Goal: Task Accomplishment & Management: Complete application form

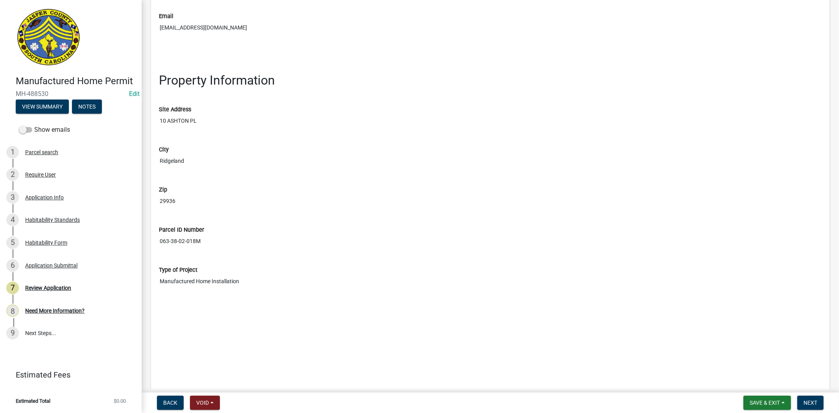
scroll to position [874, 0]
drag, startPoint x: 159, startPoint y: 237, endPoint x: 194, endPoint y: 242, distance: 35.7
click at [194, 242] on input "063-38-02-018M" at bounding box center [490, 240] width 663 height 15
click at [73, 202] on div "3 Application Info" at bounding box center [67, 197] width 123 height 13
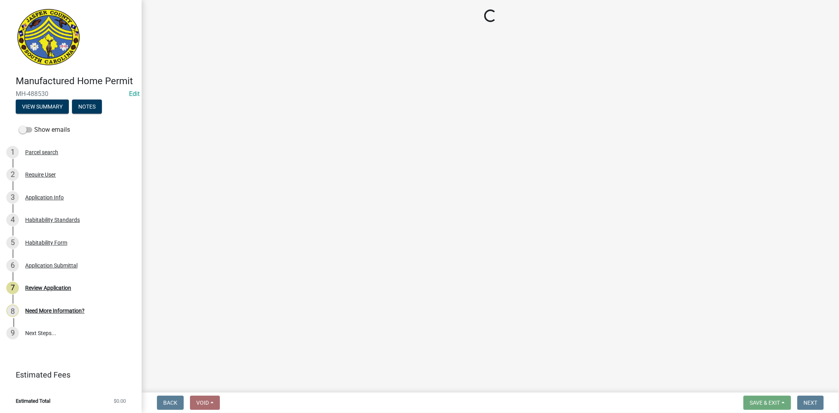
select select "00748aa1-56c2-4786-b7ff-9b3cb1d8d455"
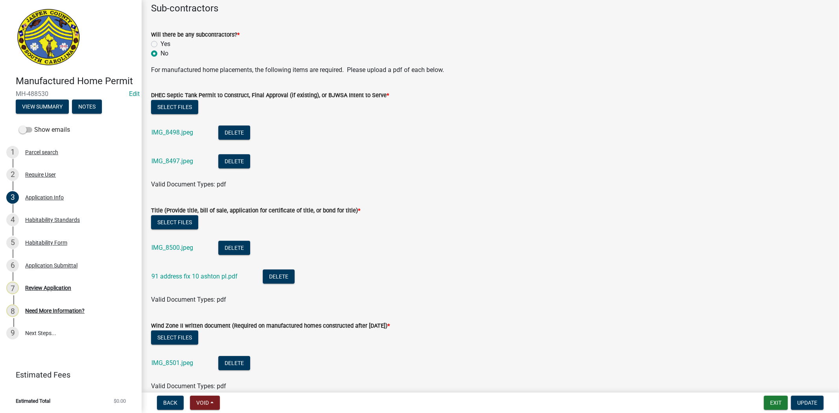
scroll to position [1968, 0]
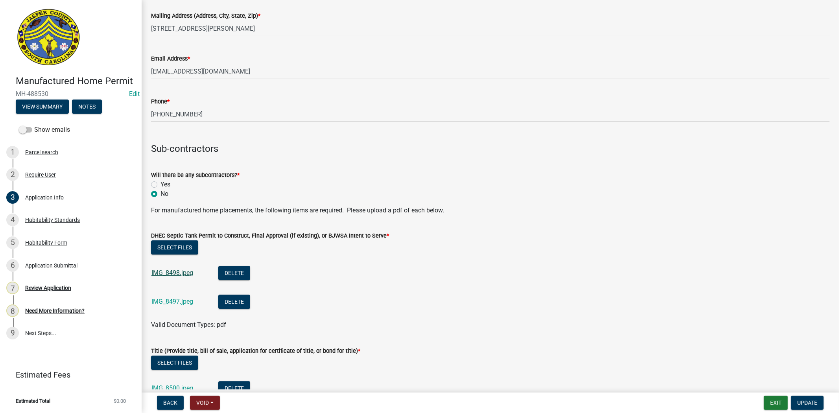
click at [183, 271] on link "IMG_8498.jpeg" at bounding box center [173, 272] width 42 height 7
click at [177, 304] on link "IMG_8497.jpeg" at bounding box center [173, 301] width 42 height 7
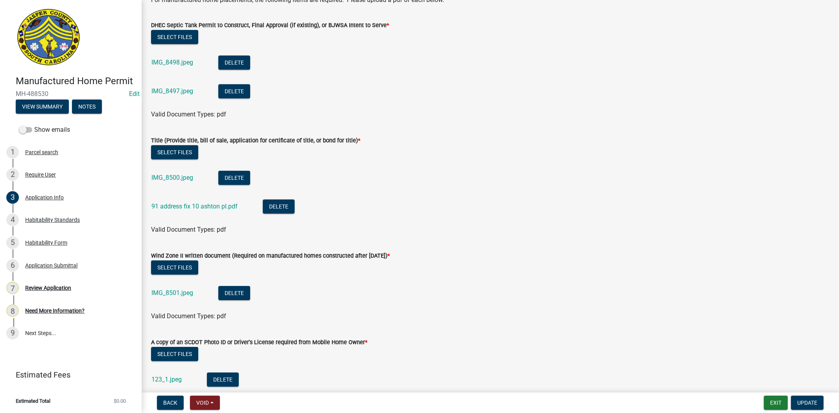
scroll to position [2186, 0]
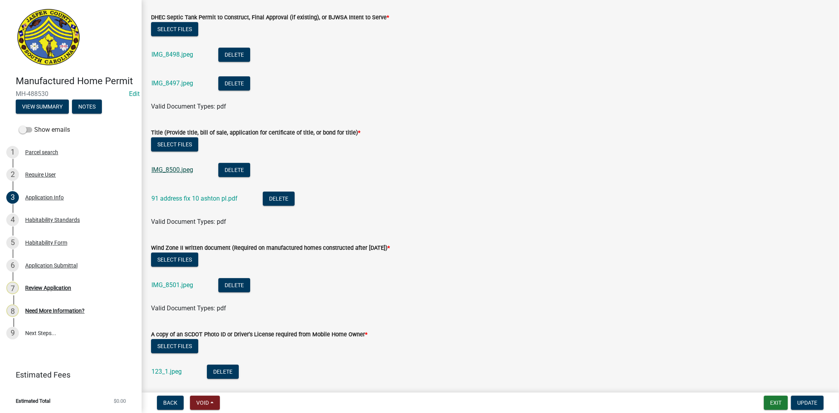
click at [180, 170] on link "IMG_8500.jpeg" at bounding box center [173, 169] width 42 height 7
click at [184, 198] on link "91 address fix 10 ashton pl.pdf" at bounding box center [195, 198] width 86 height 7
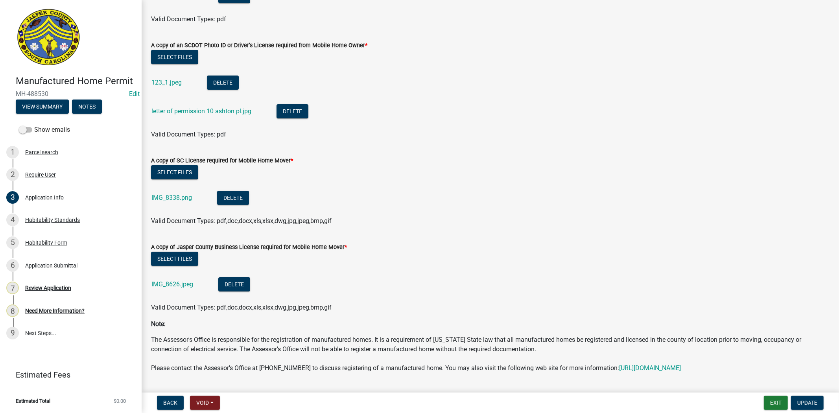
scroll to position [2504, 0]
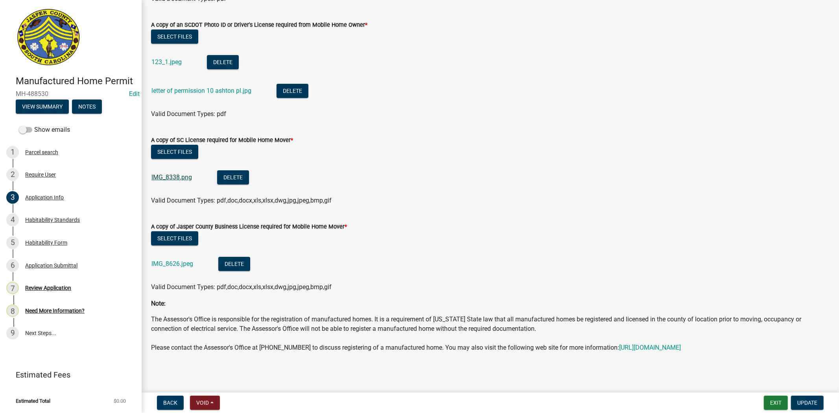
click at [159, 174] on link "IMG_8338.png" at bounding box center [172, 177] width 41 height 7
click at [166, 174] on link "IMG_8338.png" at bounding box center [172, 177] width 41 height 7
click at [771, 400] on button "Exit" at bounding box center [776, 403] width 24 height 14
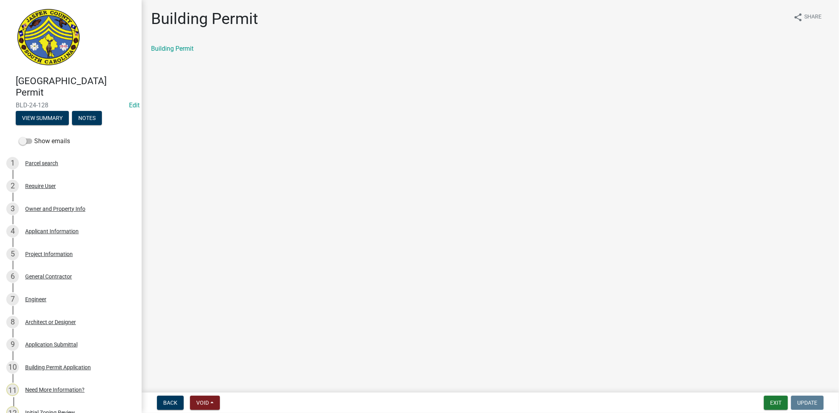
scroll to position [87, 0]
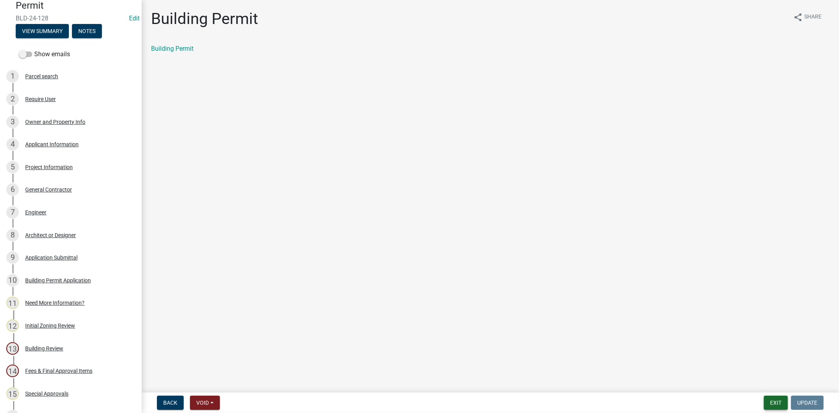
click at [780, 396] on button "Exit" at bounding box center [776, 403] width 24 height 14
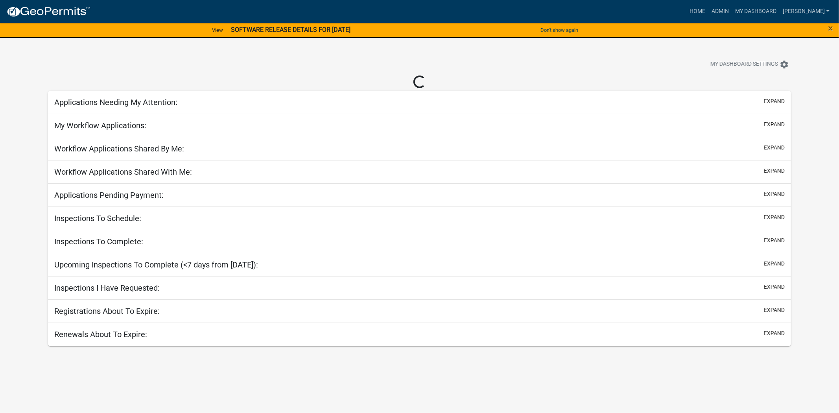
select select "2: 50"
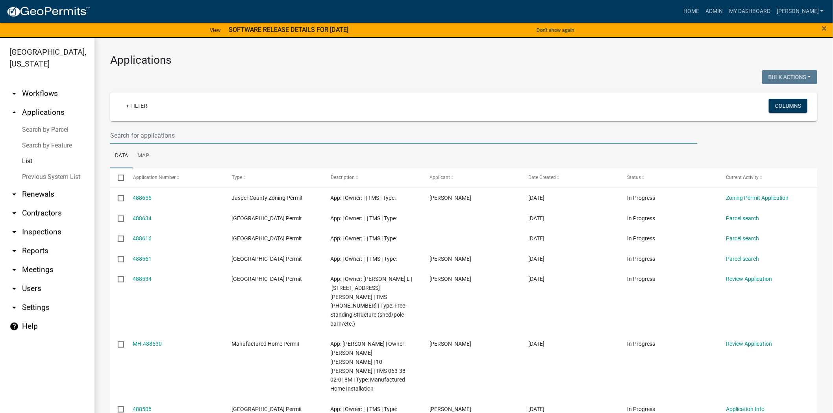
drag, startPoint x: 188, startPoint y: 137, endPoint x: 189, endPoint y: 142, distance: 5.0
click at [188, 137] on input "text" at bounding box center [403, 136] width 587 height 16
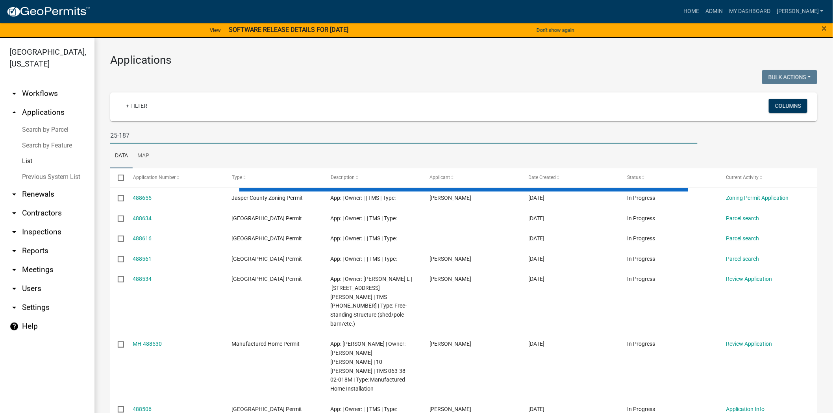
type input "25-187"
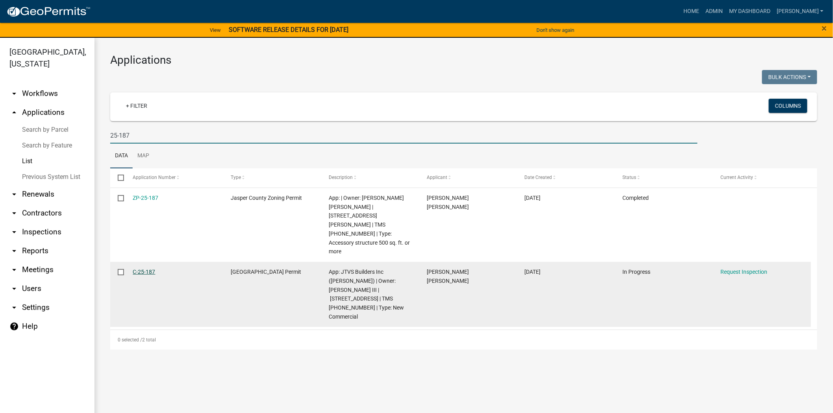
click at [152, 269] on link "C-25-187" at bounding box center [144, 272] width 22 height 6
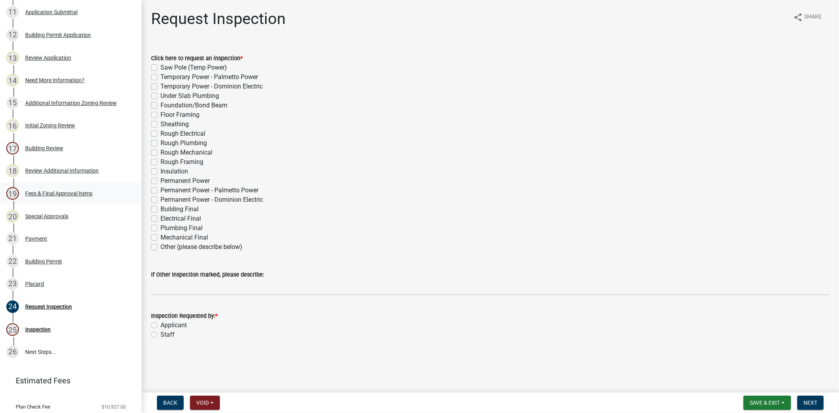
scroll to position [394, 0]
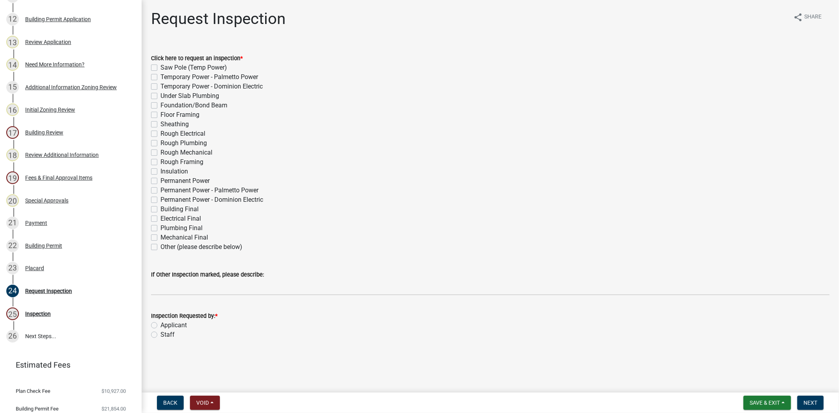
click at [161, 135] on label "Rough Electrical" at bounding box center [183, 133] width 45 height 9
click at [161, 134] on input "Rough Electrical" at bounding box center [163, 131] width 5 height 5
checkbox input "true"
checkbox input "false"
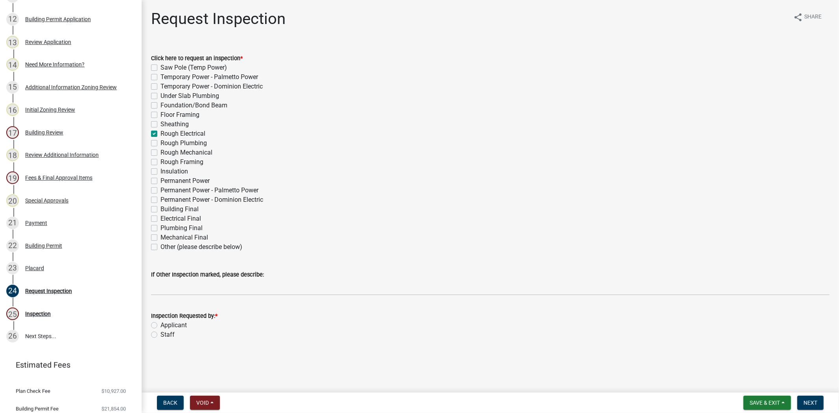
checkbox input "false"
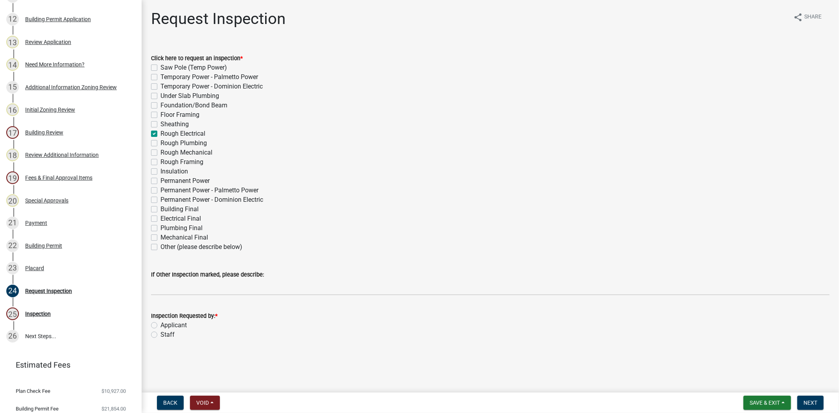
checkbox input "true"
checkbox input "false"
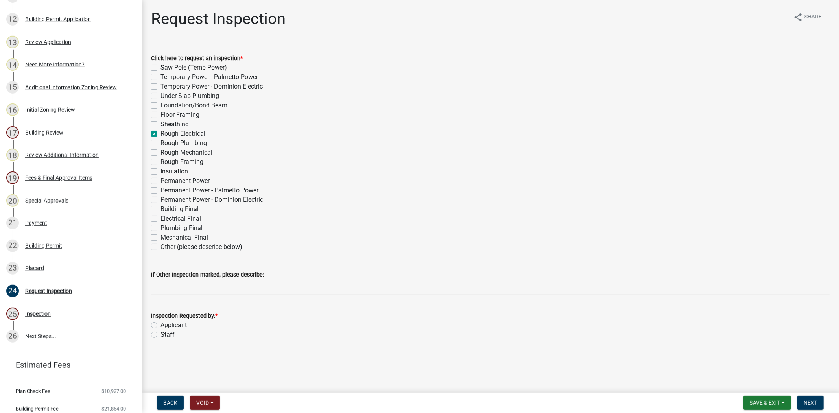
checkbox input "false"
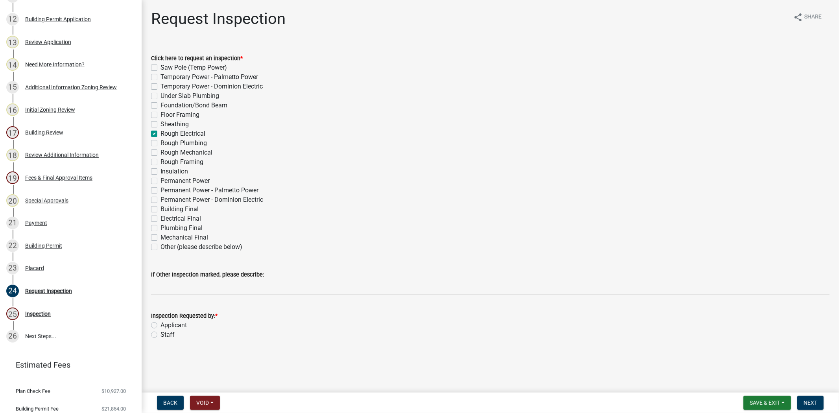
checkbox input "false"
click at [161, 333] on label "Staff" at bounding box center [168, 334] width 14 height 9
click at [161, 333] on input "Staff" at bounding box center [163, 332] width 5 height 5
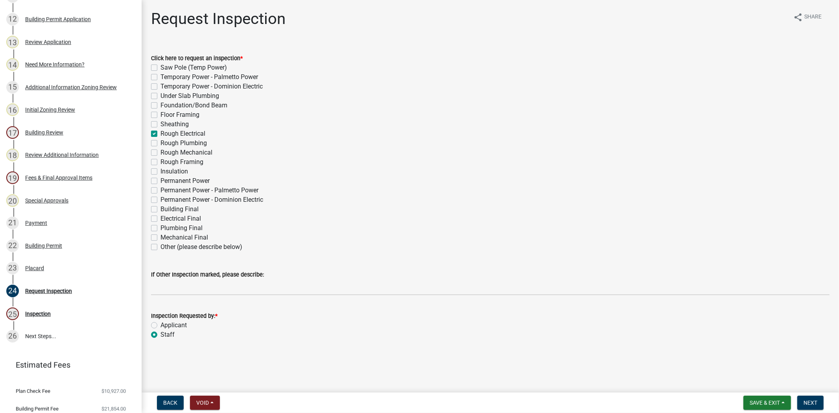
radio input "true"
click at [815, 400] on span "Next" at bounding box center [811, 403] width 14 height 6
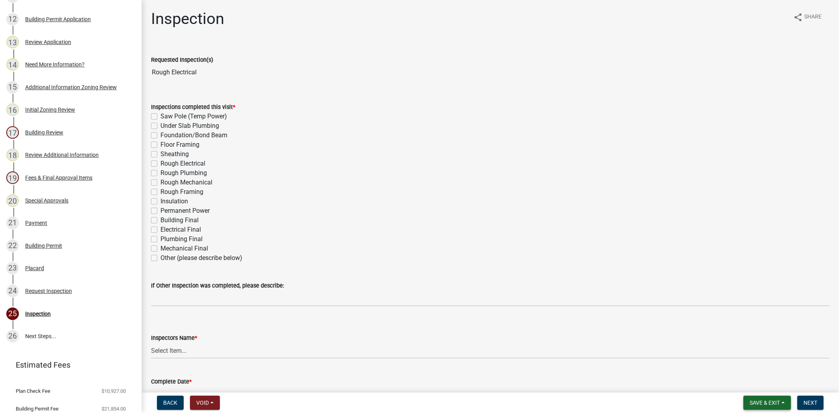
click at [756, 400] on span "Save & Exit" at bounding box center [765, 403] width 30 height 6
click at [747, 387] on button "Save & Exit" at bounding box center [759, 382] width 63 height 19
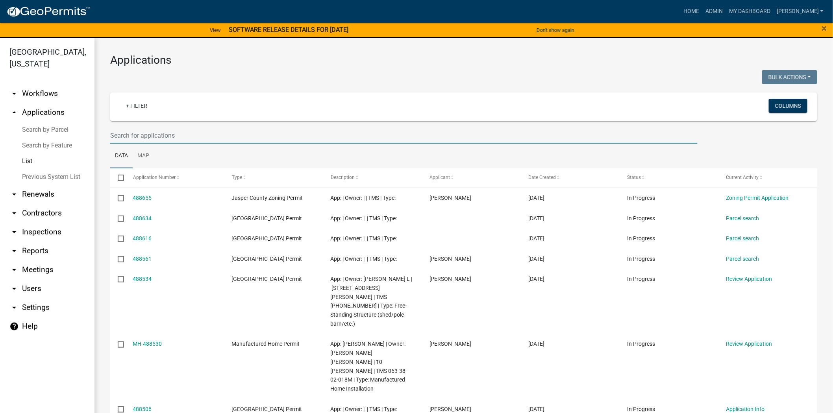
click at [224, 130] on input "text" at bounding box center [403, 136] width 587 height 16
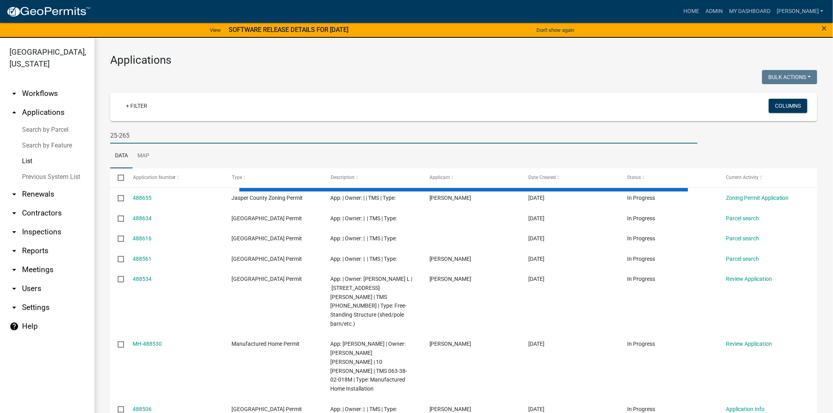
type input "25-265"
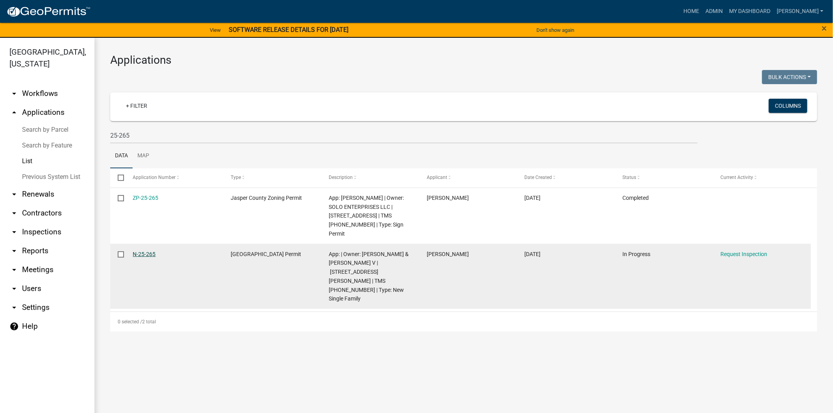
click at [143, 251] on link "N-25-265" at bounding box center [144, 254] width 23 height 6
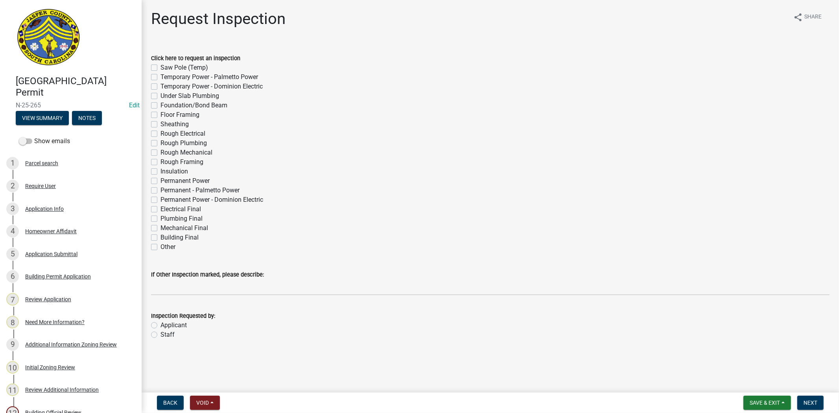
click at [161, 162] on label "Rough Framing" at bounding box center [182, 161] width 43 height 9
click at [161, 162] on input "Rough Framing" at bounding box center [163, 159] width 5 height 5
checkbox input "true"
checkbox input "false"
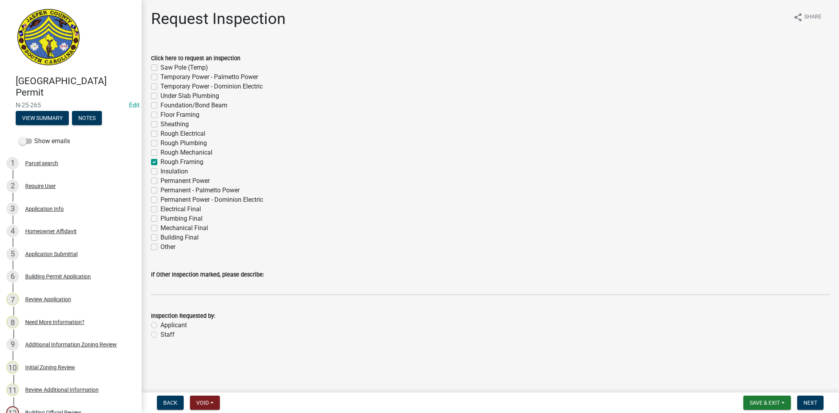
checkbox input "false"
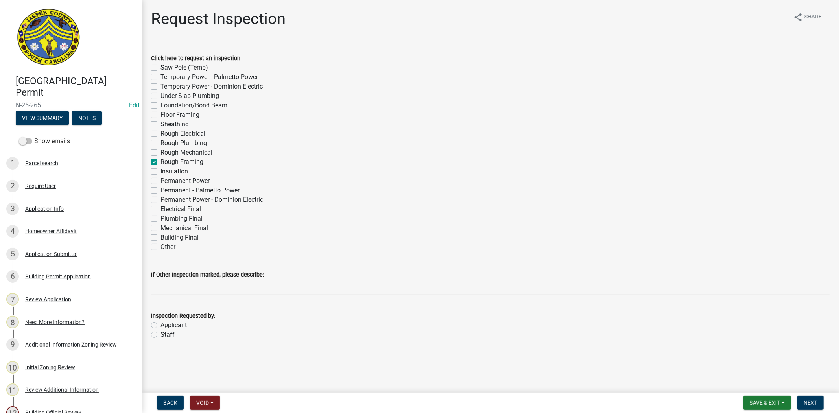
checkbox input "false"
checkbox input "true"
checkbox input "false"
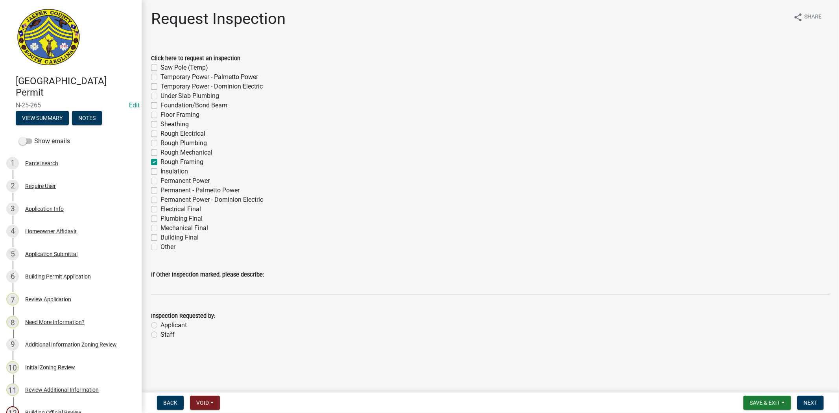
checkbox input "false"
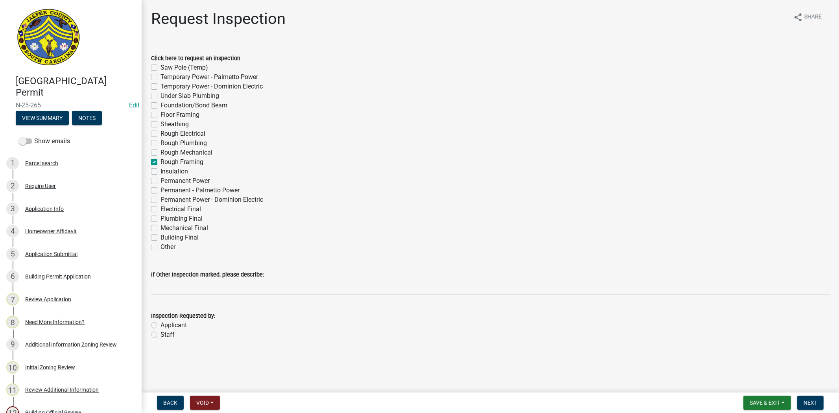
checkbox input "false"
click at [161, 172] on label "Insulation" at bounding box center [175, 171] width 28 height 9
click at [161, 172] on input "Insulation" at bounding box center [163, 169] width 5 height 5
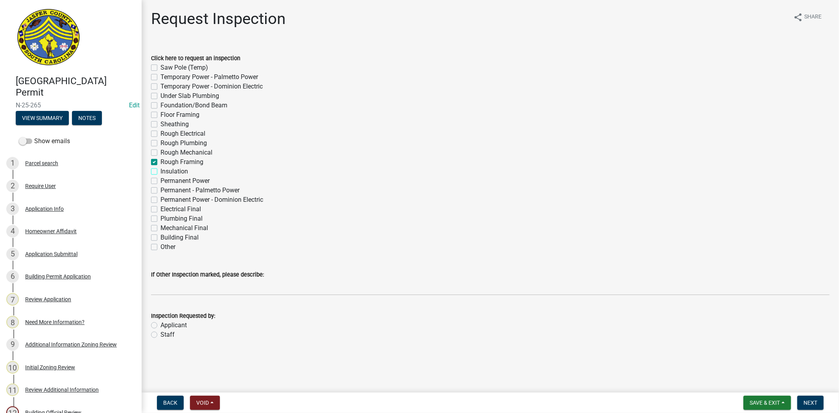
checkbox input "true"
checkbox input "false"
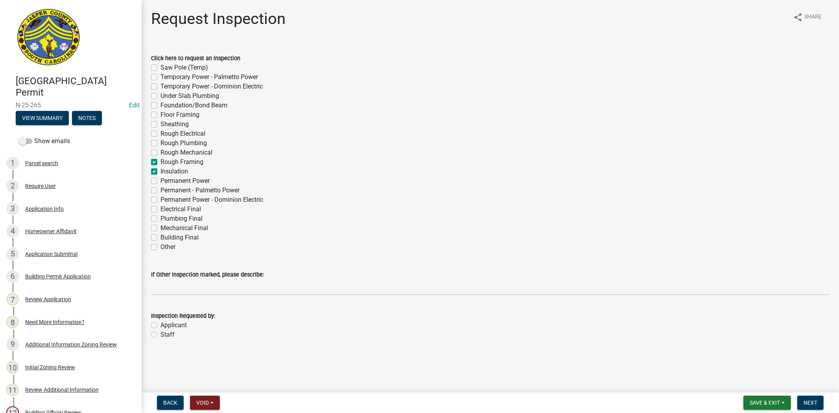
checkbox input "false"
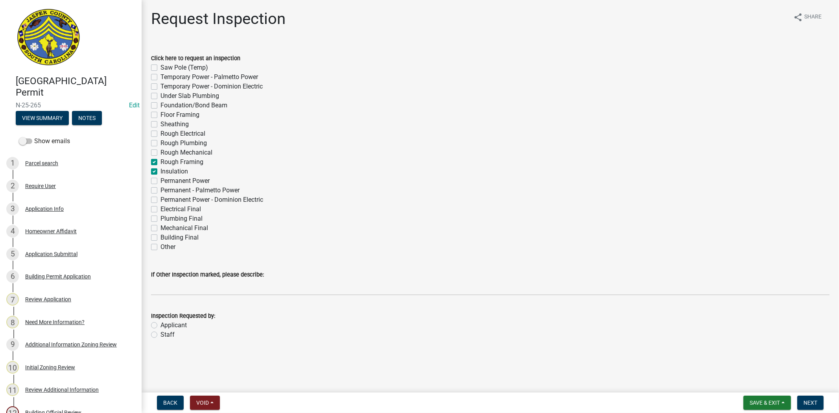
checkbox input "false"
checkbox input "true"
checkbox input "false"
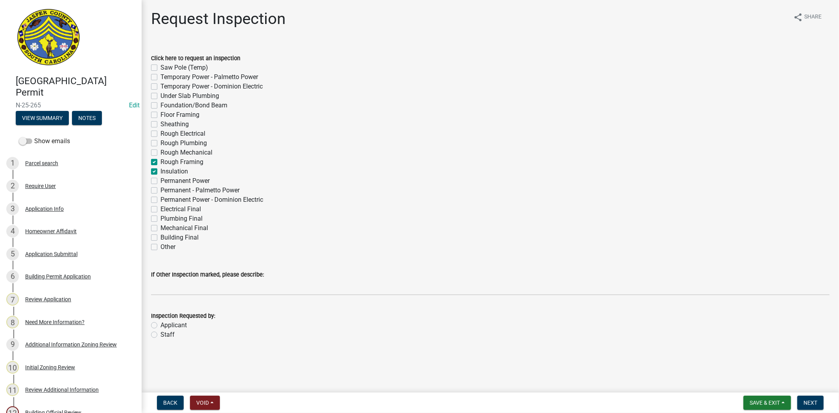
checkbox input "false"
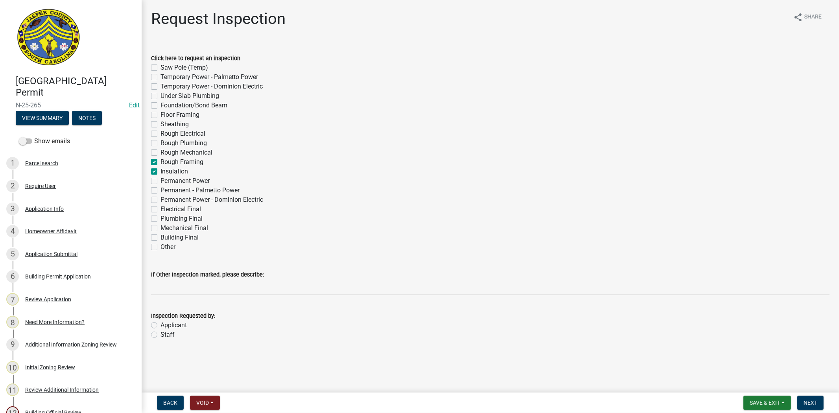
checkbox input "false"
click at [161, 334] on label "Staff" at bounding box center [168, 334] width 14 height 9
click at [161, 334] on input "Staff" at bounding box center [163, 332] width 5 height 5
radio input "true"
click at [805, 404] on span "Next" at bounding box center [811, 403] width 14 height 6
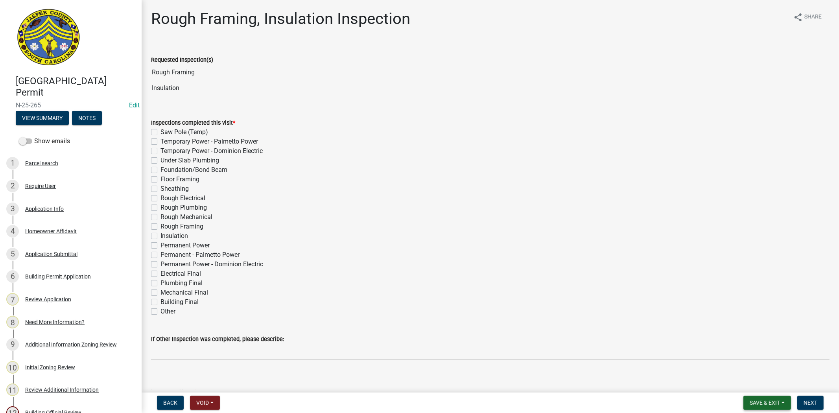
click at [760, 401] on span "Save & Exit" at bounding box center [765, 403] width 30 height 6
click at [755, 388] on button "Save & Exit" at bounding box center [759, 382] width 63 height 19
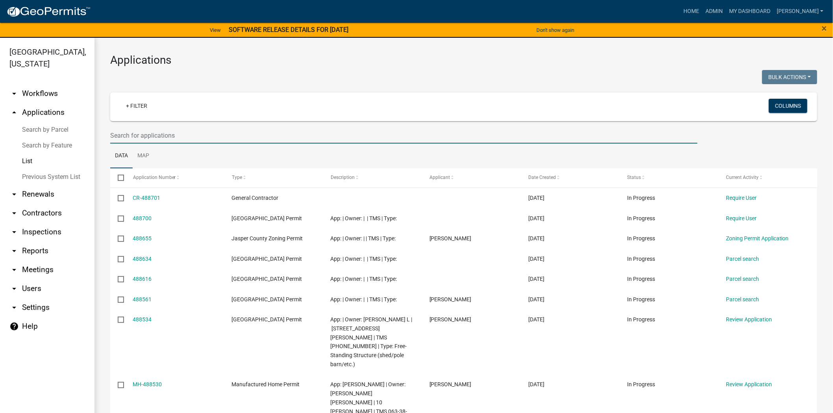
click at [150, 135] on input "text" at bounding box center [403, 136] width 587 height 16
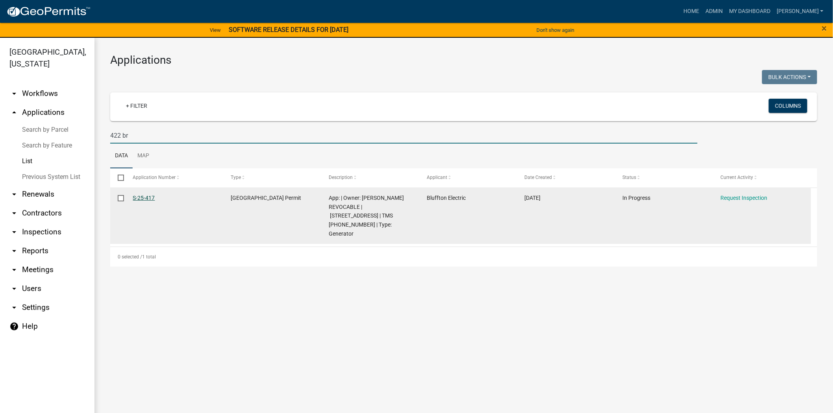
type input "422 br"
click at [140, 195] on link "S-25-417" at bounding box center [144, 198] width 22 height 6
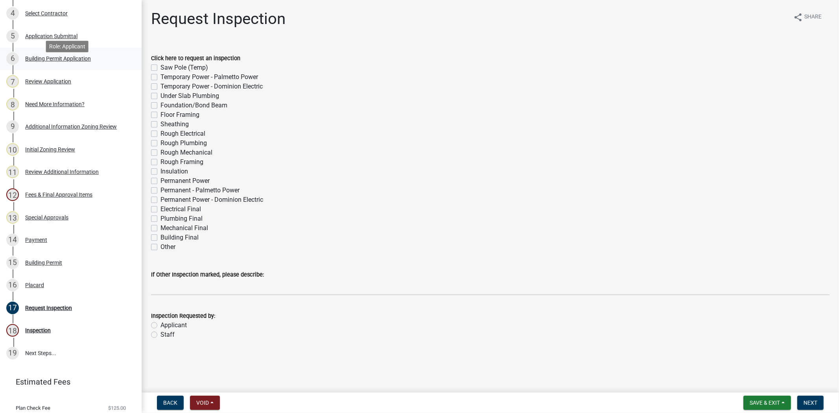
scroll to position [218, 0]
click at [161, 249] on label "Other" at bounding box center [168, 246] width 15 height 9
click at [161, 248] on input "Other" at bounding box center [163, 244] width 5 height 5
checkbox input "true"
checkbox input "false"
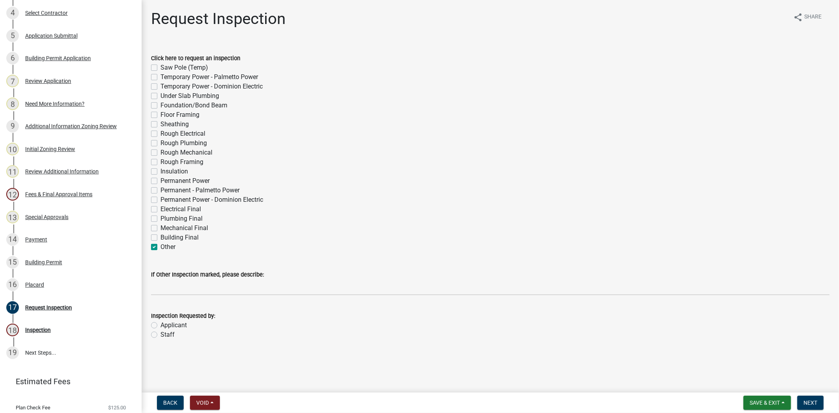
checkbox input "false"
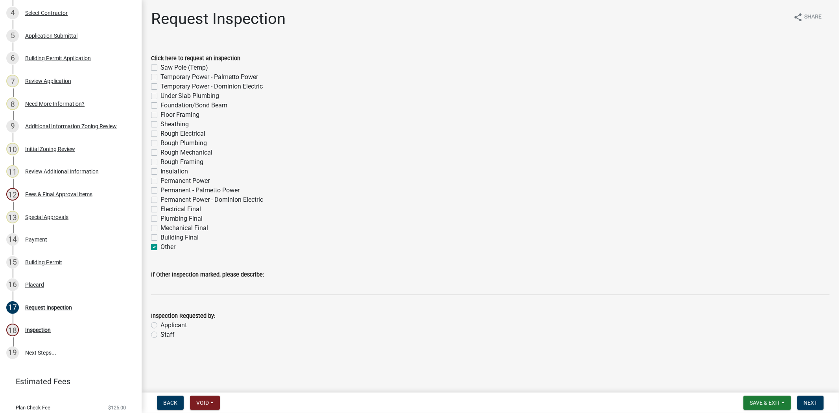
checkbox input "false"
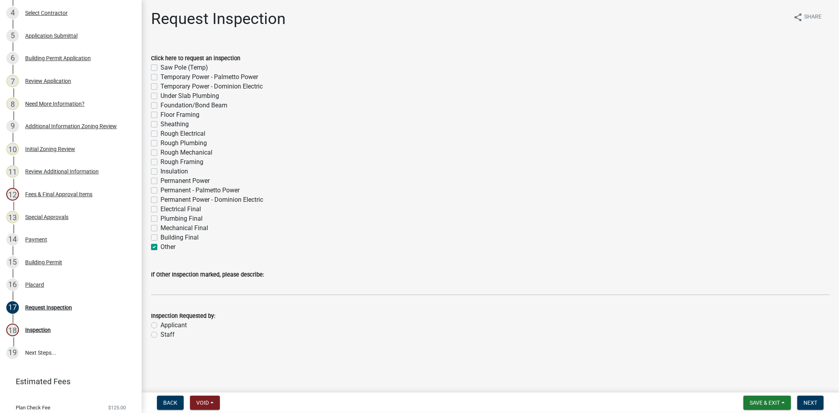
checkbox input "false"
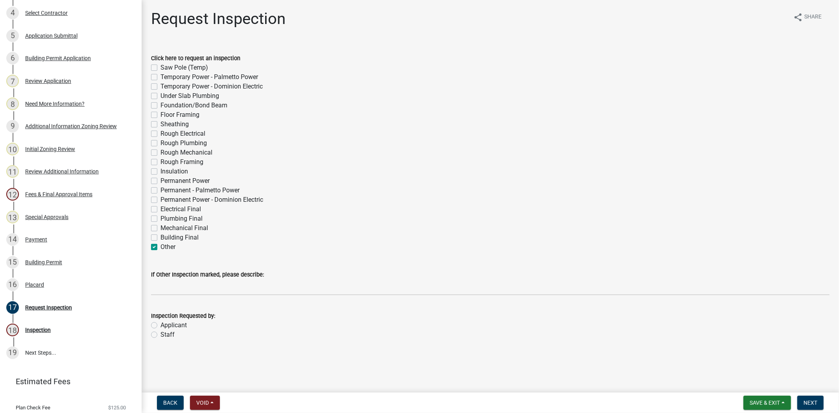
checkbox input "false"
checkbox input "true"
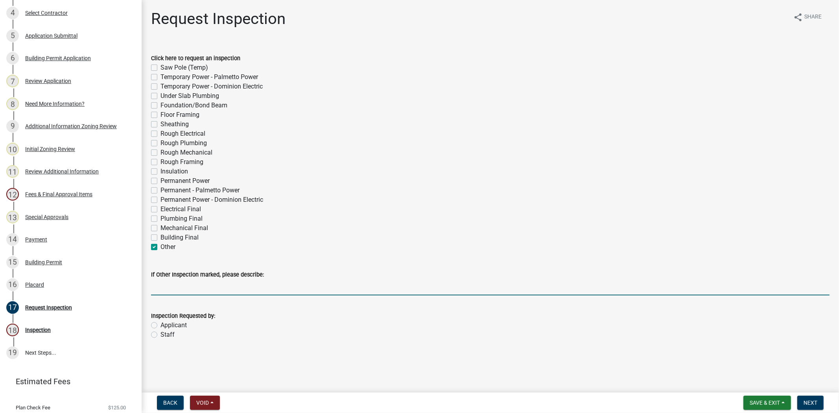
click at [173, 291] on input "If Other Inspection marked, please describe:" at bounding box center [490, 287] width 679 height 16
type input "generator afternoon"
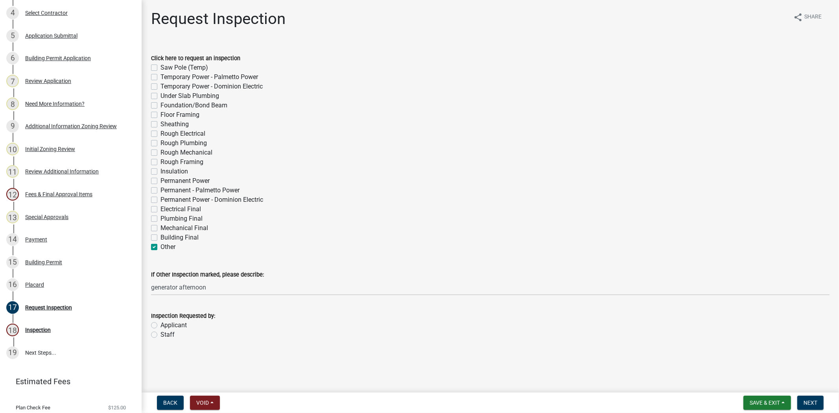
click at [161, 336] on label "Staff" at bounding box center [168, 334] width 14 height 9
click at [161, 335] on input "Staff" at bounding box center [163, 332] width 5 height 5
radio input "true"
click at [811, 403] on span "Next" at bounding box center [811, 403] width 14 height 6
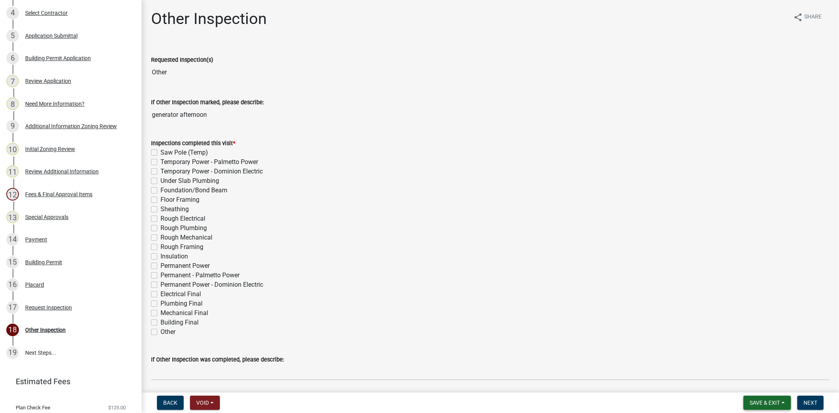
click at [770, 403] on span "Save & Exit" at bounding box center [765, 403] width 30 height 6
click at [731, 381] on button "Save & Exit" at bounding box center [759, 382] width 63 height 19
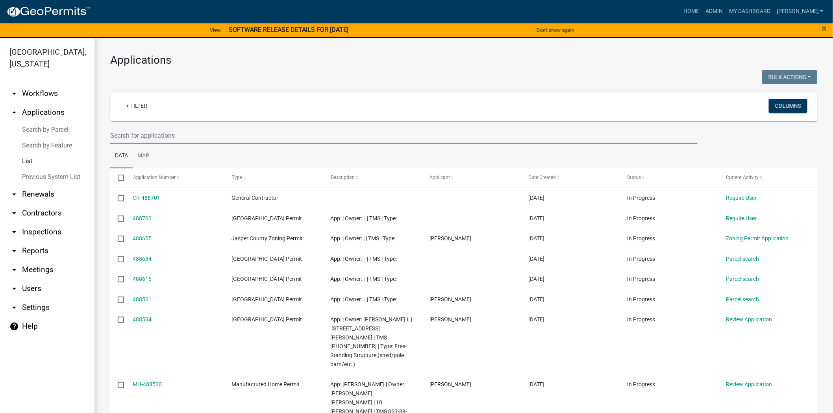
click at [159, 137] on input "text" at bounding box center [403, 136] width 587 height 16
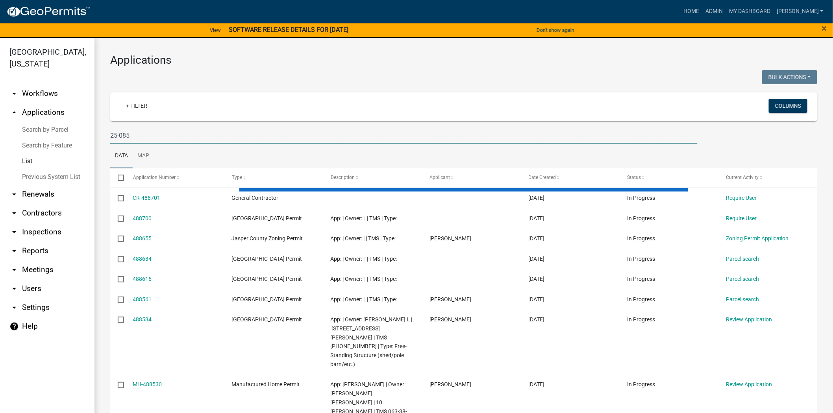
type input "25-085"
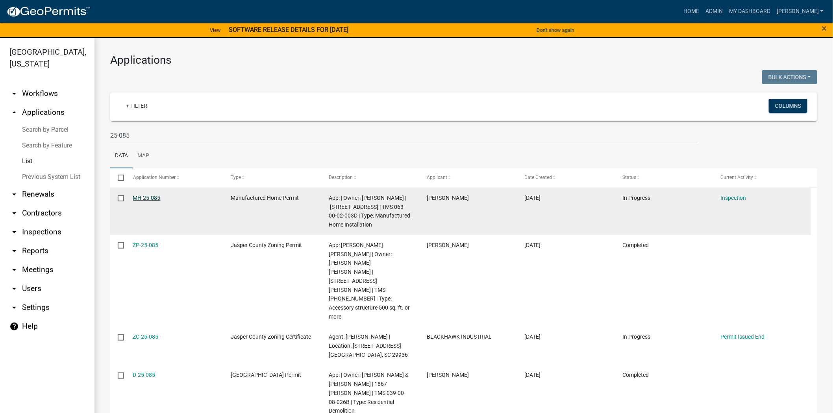
drag, startPoint x: 177, startPoint y: 198, endPoint x: 135, endPoint y: 195, distance: 43.0
click at [133, 197] on div "MH-25-085" at bounding box center [174, 198] width 83 height 9
copy link "MH-25-085"
click at [158, 197] on link "MH-25-085" at bounding box center [147, 198] width 28 height 6
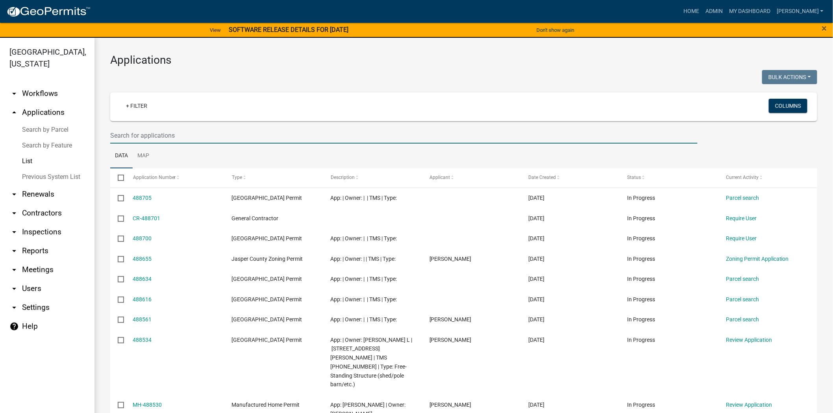
click at [174, 139] on input "text" at bounding box center [403, 136] width 587 height 16
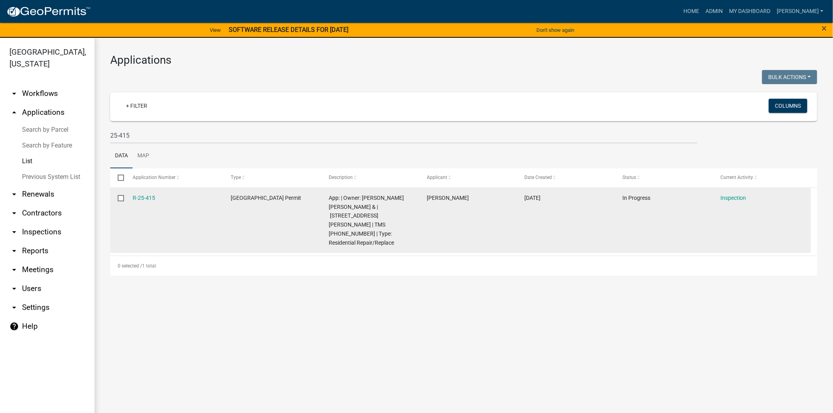
drag, startPoint x: 160, startPoint y: 200, endPoint x: 122, endPoint y: 199, distance: 37.8
click at [122, 199] on div "R-25-415 Jasper County Building Permit App: | Owner: BOULWARE ANGELA D TILLMAN …" at bounding box center [460, 220] width 700 height 65
copy div "R-25-415"
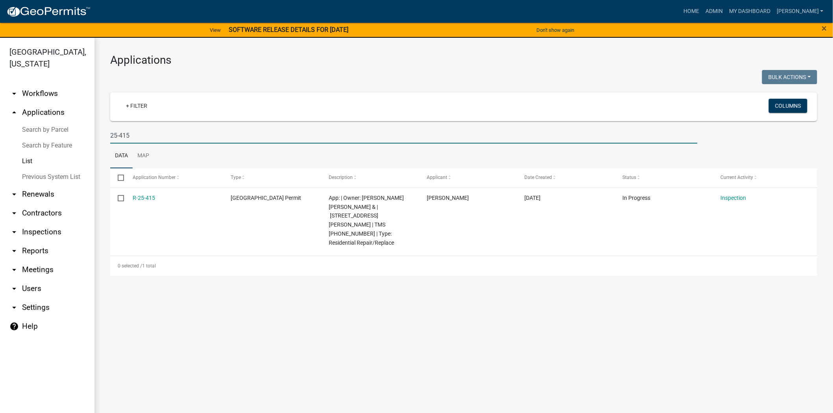
click at [136, 137] on input "25-415" at bounding box center [403, 136] width 587 height 16
type input "2"
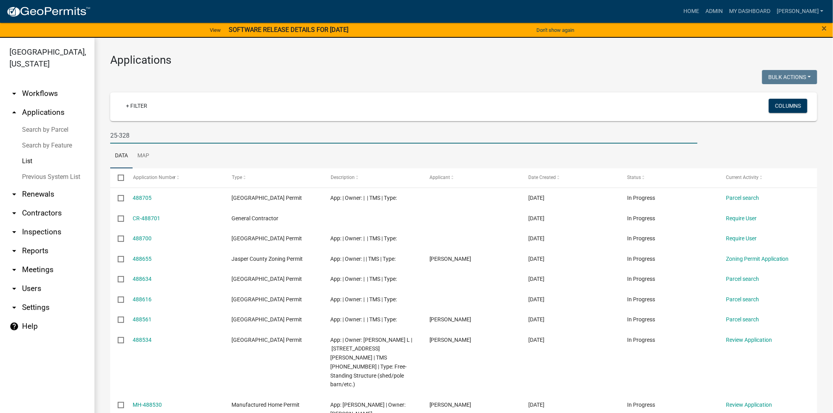
type input "25-328"
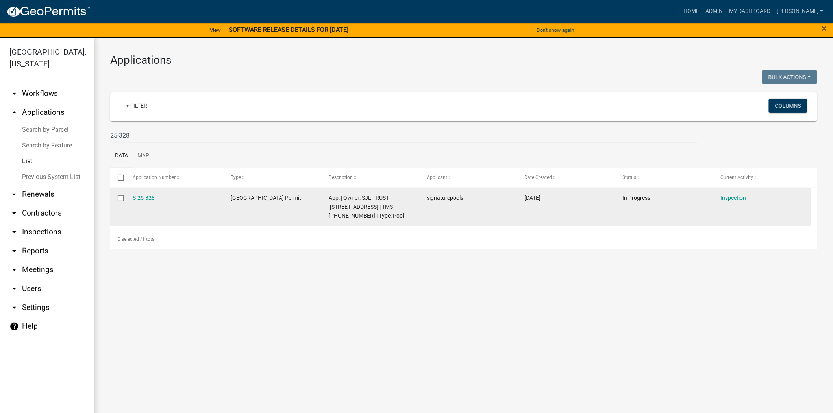
drag, startPoint x: 161, startPoint y: 191, endPoint x: 125, endPoint y: 194, distance: 35.5
click at [125, 194] on datatable-body-cell "S-25-328" at bounding box center [174, 207] width 98 height 38
copy link "S-25-328"
click at [141, 198] on link "S-25-328" at bounding box center [144, 198] width 22 height 6
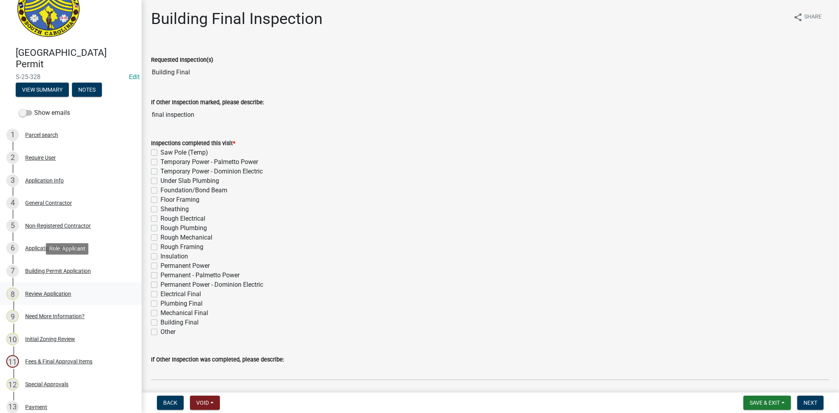
scroll to position [44, 0]
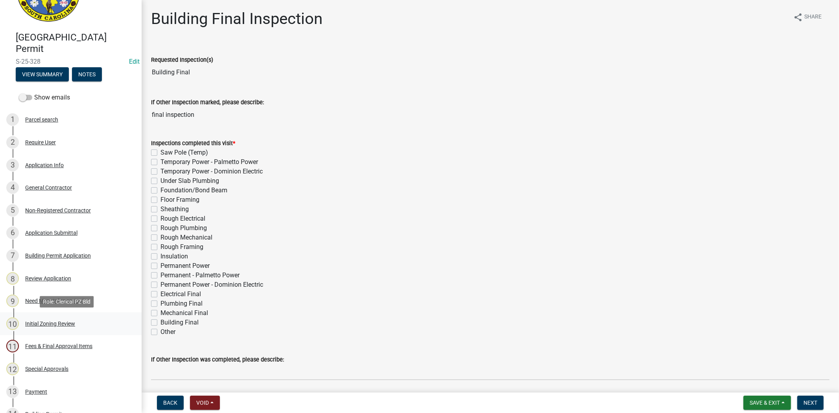
click at [57, 318] on div "10 Initial Zoning Review" at bounding box center [67, 324] width 123 height 13
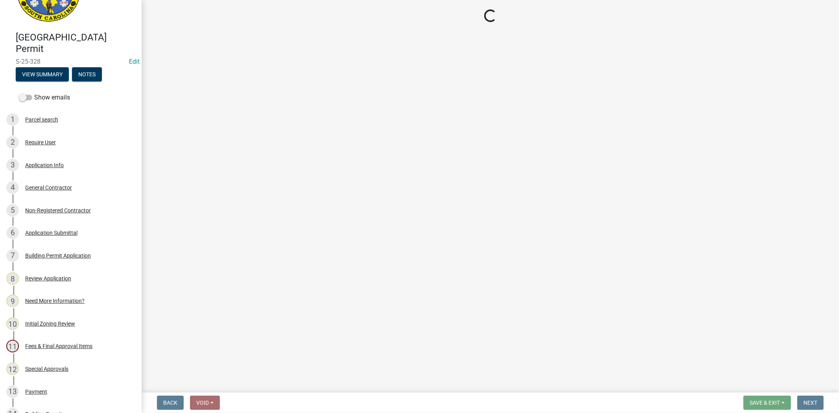
select select "61611ad6-14f2-499c-805c-58607f11e2fc"
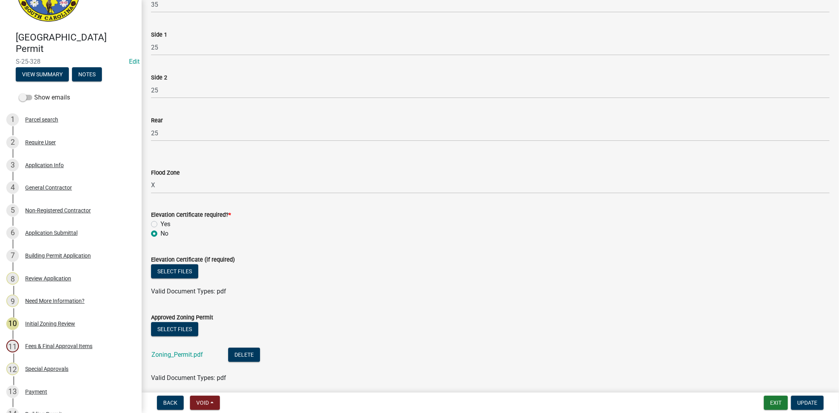
scroll to position [262, 0]
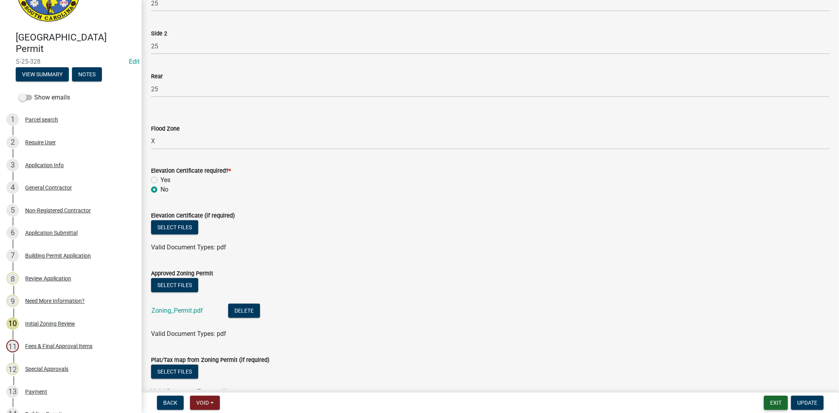
click at [772, 401] on button "Exit" at bounding box center [776, 403] width 24 height 14
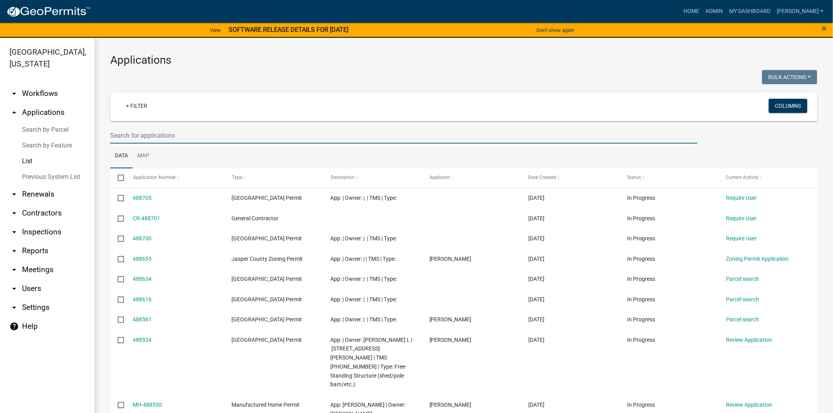
click at [164, 136] on input "text" at bounding box center [403, 136] width 587 height 16
paste input "204 PEARLSTINE DR"
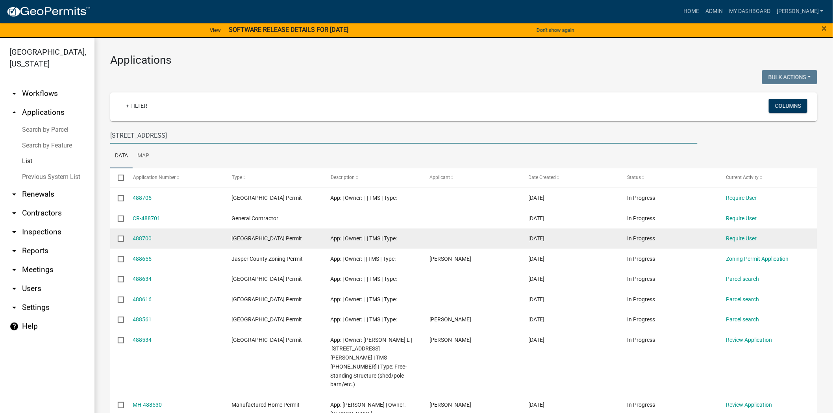
type input "204 PEARLSTINE DR"
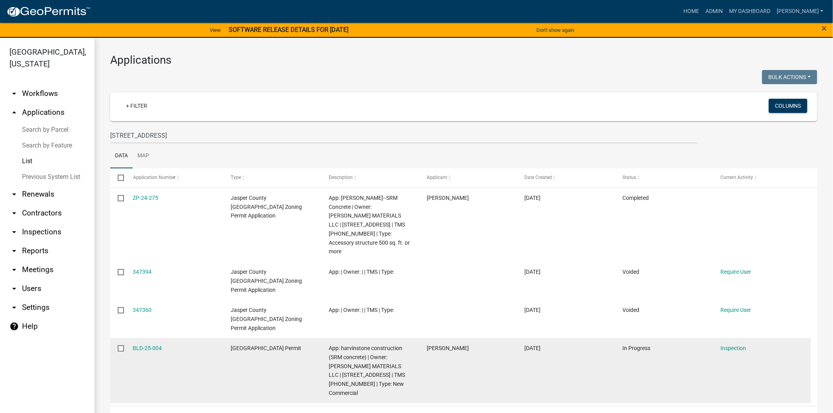
drag, startPoint x: 171, startPoint y: 320, endPoint x: 130, endPoint y: 322, distance: 41.0
click at [130, 338] on datatable-body-cell "BLD-25-004" at bounding box center [174, 370] width 98 height 65
copy link "BLD-25-004"
click at [150, 345] on link "BLD-25-004" at bounding box center [147, 348] width 29 height 6
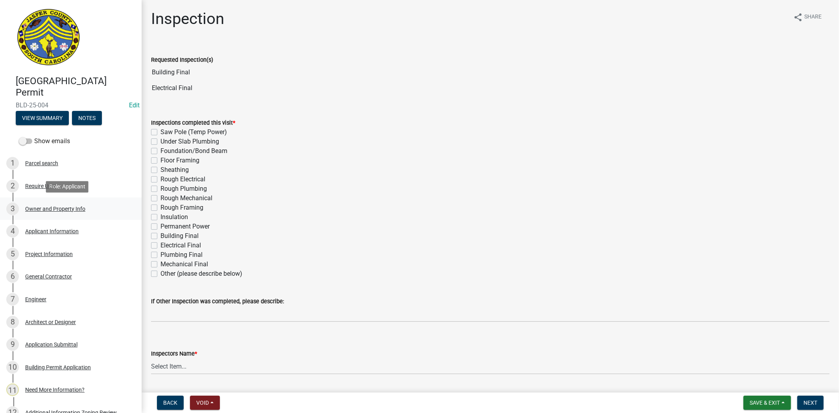
click at [80, 214] on div "3 Owner and Property Info" at bounding box center [67, 209] width 123 height 13
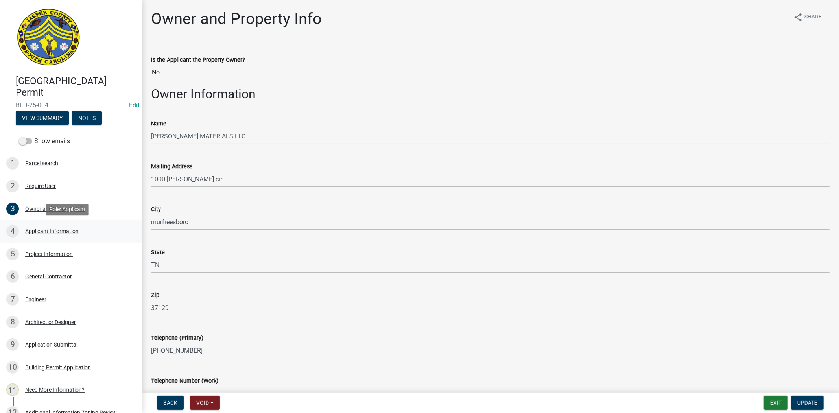
click at [96, 233] on div "4 Applicant Information" at bounding box center [67, 231] width 123 height 13
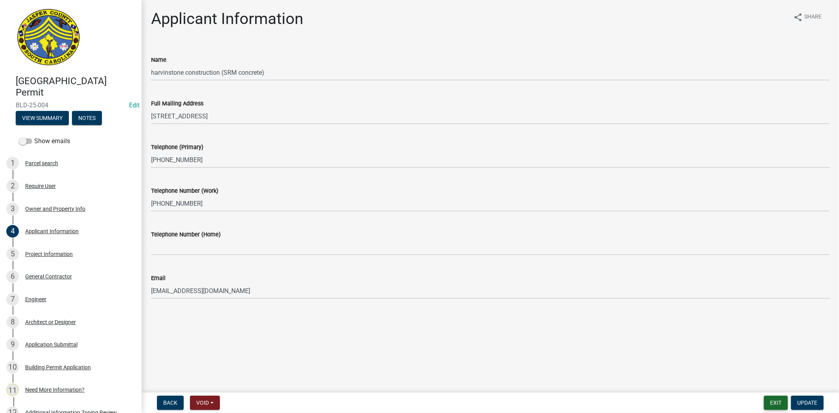
click at [777, 401] on button "Exit" at bounding box center [776, 403] width 24 height 14
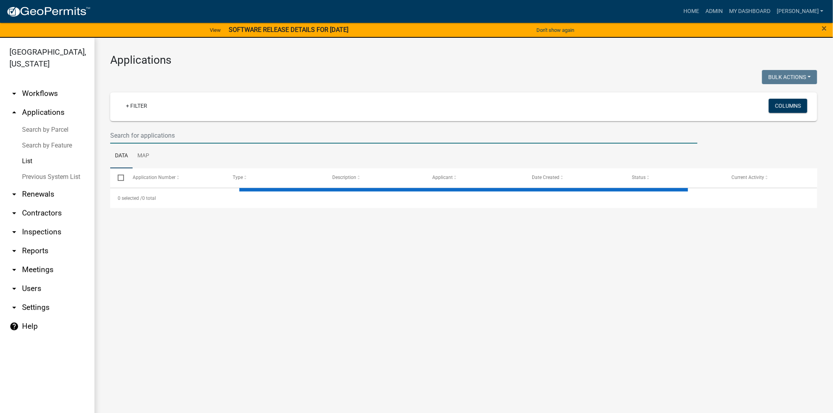
drag, startPoint x: 137, startPoint y: 139, endPoint x: 170, endPoint y: 138, distance: 33.1
click at [137, 139] on input "text" at bounding box center [403, 136] width 587 height 16
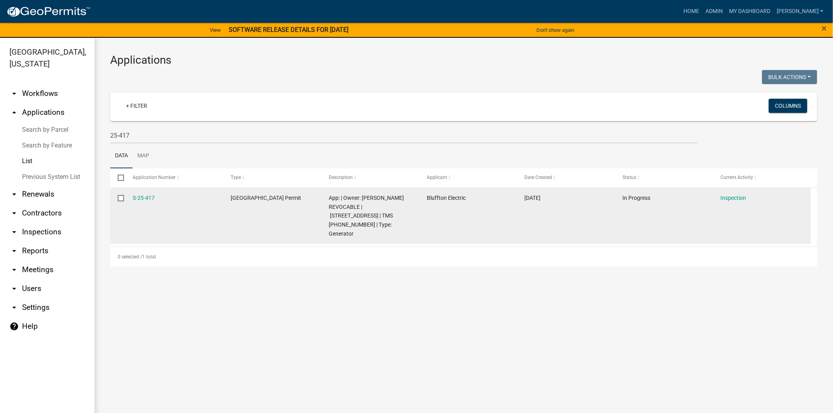
drag, startPoint x: 161, startPoint y: 198, endPoint x: 122, endPoint y: 203, distance: 39.6
click at [122, 203] on div "S-25-417 Jasper County Building Permit App: | Owner: MESSEX JAMES R SR REVOCABL…" at bounding box center [460, 216] width 700 height 56
copy div "S-25-417"
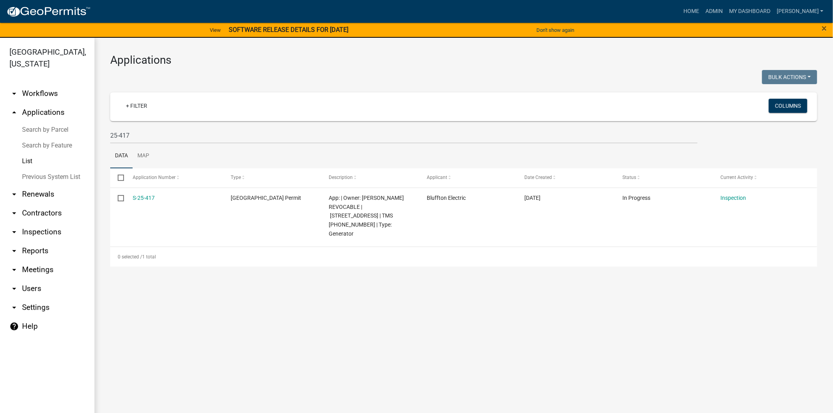
click at [304, 304] on main "Applications Bulk Actions Void Expire Lock Withdraw + Filter Columns 25-417 Dat…" at bounding box center [463, 230] width 738 height 385
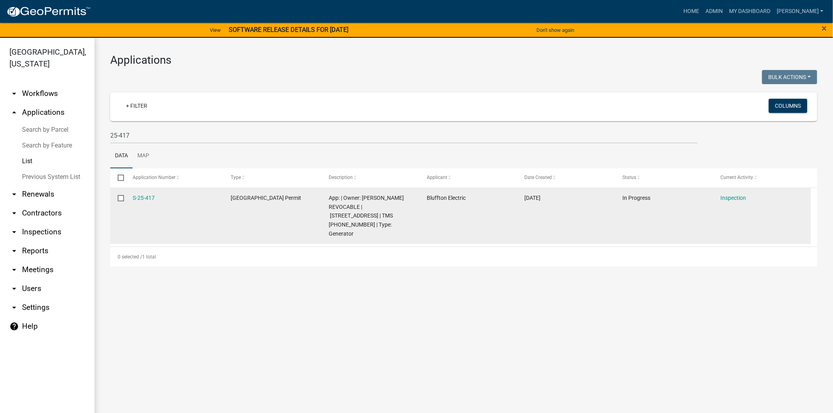
drag, startPoint x: 158, startPoint y: 199, endPoint x: 150, endPoint y: 197, distance: 8.8
click at [128, 197] on datatable-body-cell "S-25-417" at bounding box center [174, 216] width 98 height 56
copy link "S-25-417"
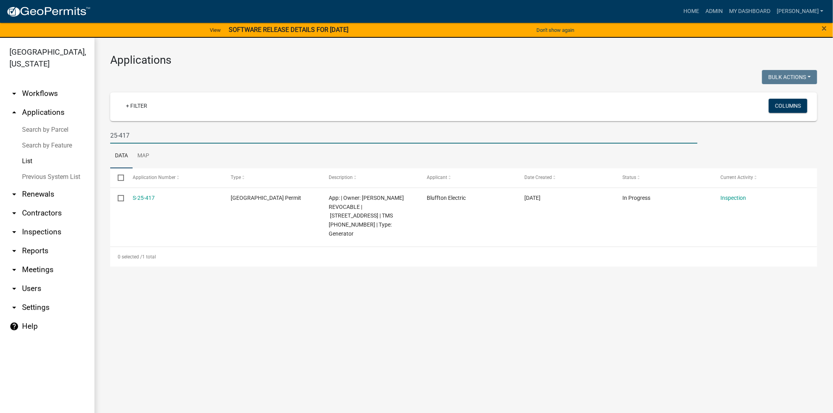
drag, startPoint x: 134, startPoint y: 138, endPoint x: 79, endPoint y: 134, distance: 54.8
click at [79, 134] on div "Jasper County, South Carolina arrow_drop_down Workflows List arrow_drop_up Appl…" at bounding box center [416, 230] width 833 height 385
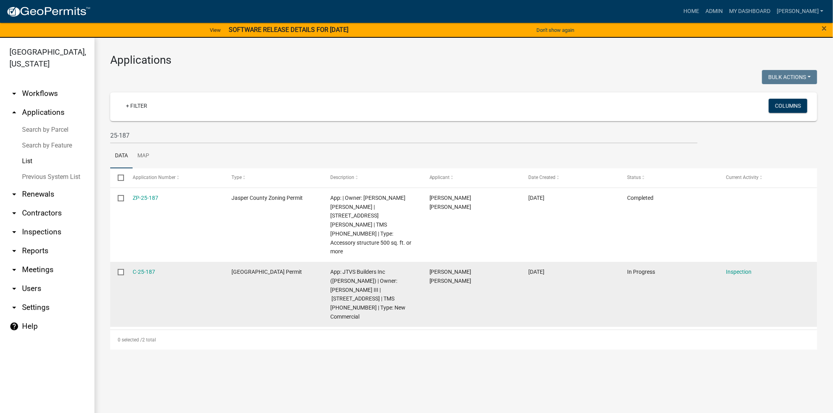
drag, startPoint x: 160, startPoint y: 253, endPoint x: 118, endPoint y: 252, distance: 41.7
click at [118, 262] on div "C-25-187 Jasper County Building Permit App: JTVS Builders Inc (James Smith) | O…" at bounding box center [463, 294] width 707 height 65
copy div "C-25-187"
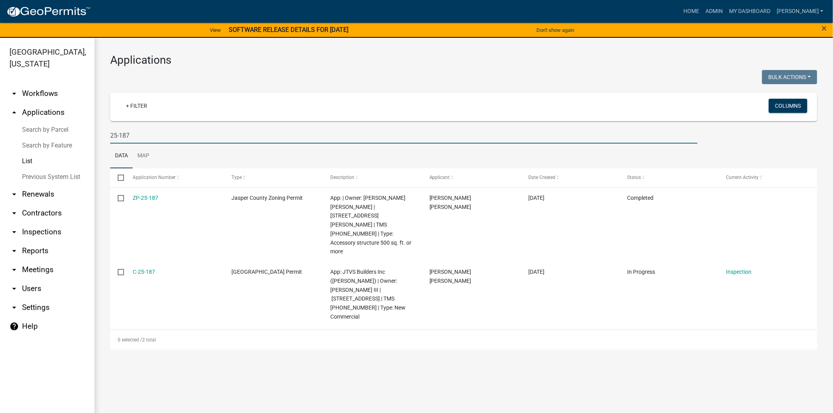
click at [178, 138] on input "25-187" at bounding box center [403, 136] width 587 height 16
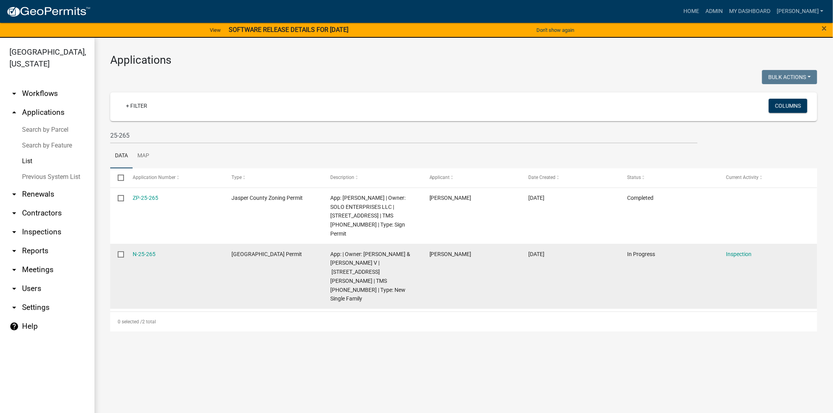
drag, startPoint x: 144, startPoint y: 247, endPoint x: 126, endPoint y: 247, distance: 18.1
click at [126, 247] on datatable-body-cell "N-25-265" at bounding box center [174, 276] width 99 height 65
copy link "N-25-265"
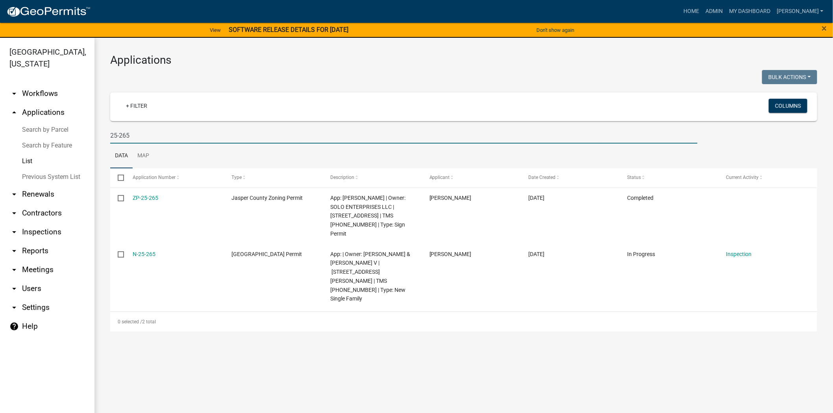
drag, startPoint x: 133, startPoint y: 139, endPoint x: 73, endPoint y: 137, distance: 59.5
click at [77, 139] on div "Jasper County, South Carolina arrow_drop_down Workflows List arrow_drop_up Appl…" at bounding box center [416, 230] width 833 height 385
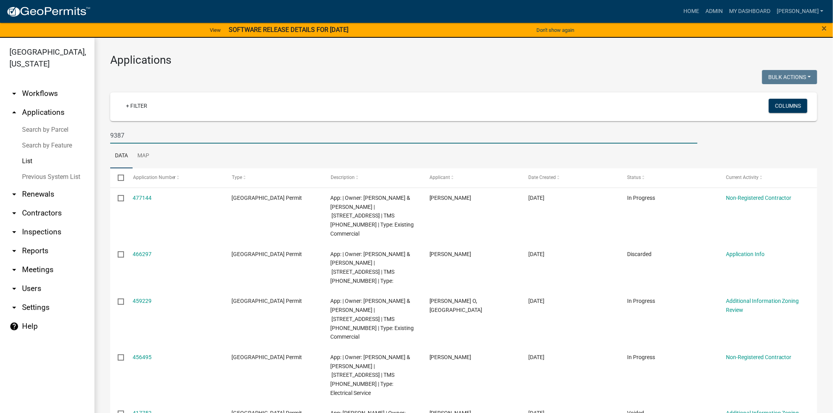
drag, startPoint x: 136, startPoint y: 133, endPoint x: 431, endPoint y: 119, distance: 295.5
click at [136, 133] on input "9387" at bounding box center [403, 136] width 587 height 16
click at [143, 132] on input "9387" at bounding box center [403, 136] width 587 height 16
type input "9"
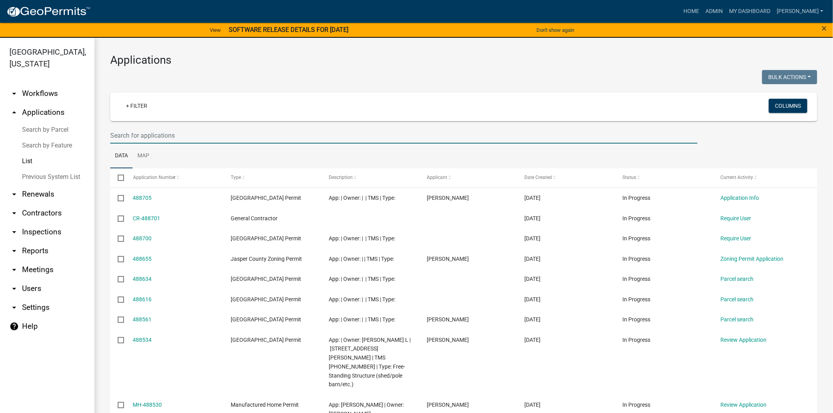
click at [176, 135] on input "text" at bounding box center [403, 136] width 587 height 16
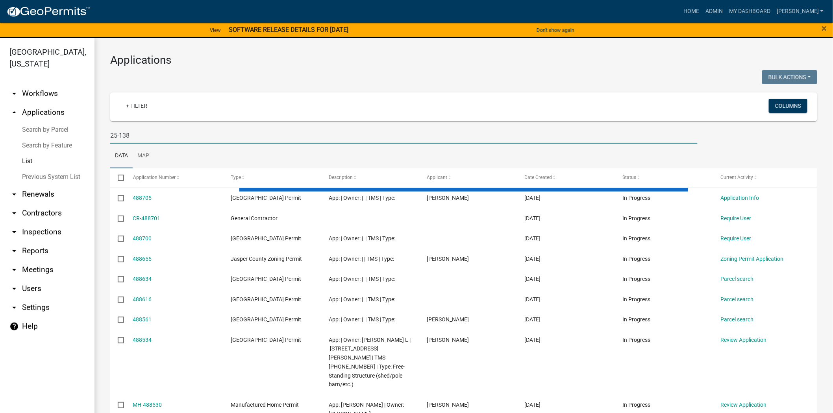
type input "25-138"
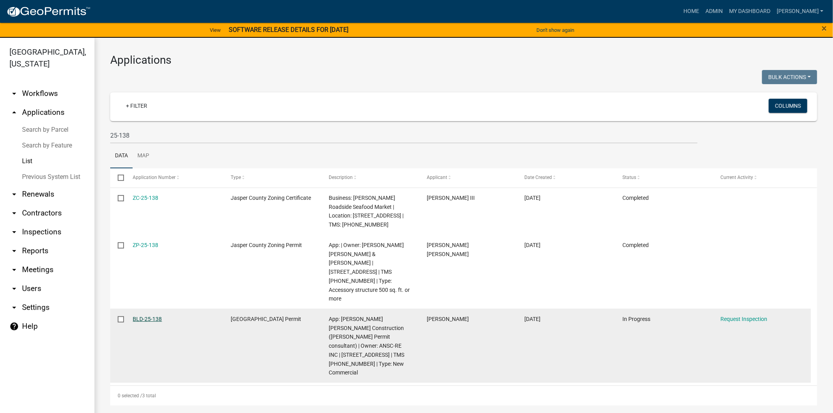
click at [148, 316] on link "BLD-25-138" at bounding box center [147, 319] width 29 height 6
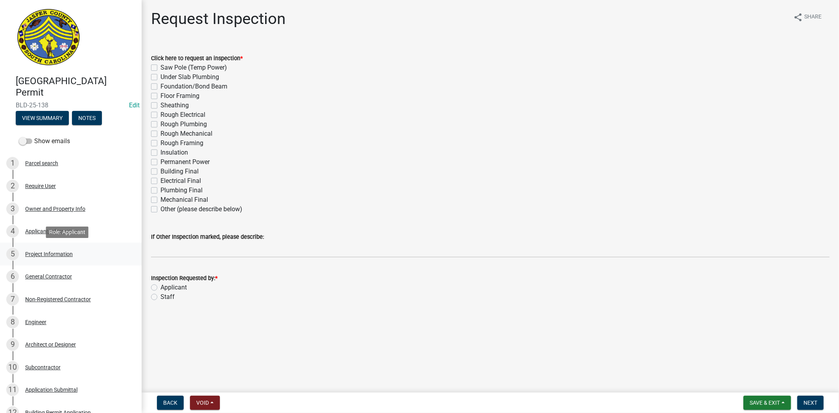
drag, startPoint x: 60, startPoint y: 256, endPoint x: 76, endPoint y: 255, distance: 15.8
click at [60, 256] on div "Project Information" at bounding box center [49, 254] width 48 height 6
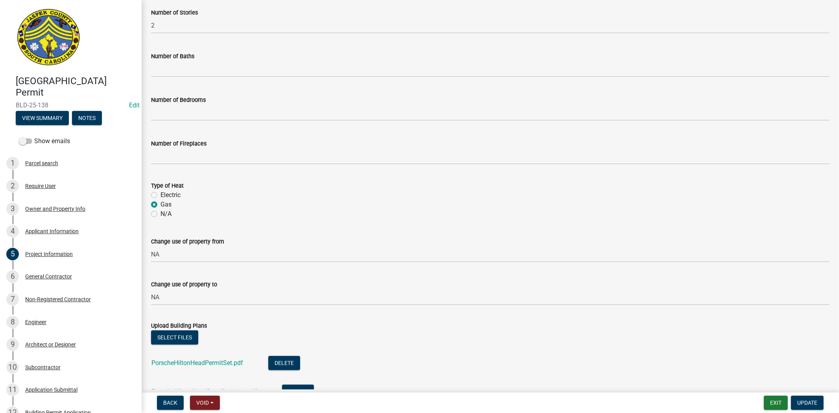
scroll to position [568, 0]
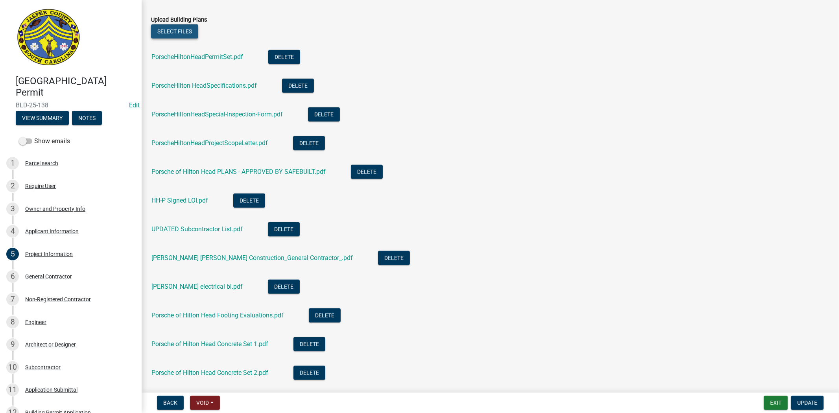
click at [175, 28] on button "Select files" at bounding box center [174, 31] width 47 height 14
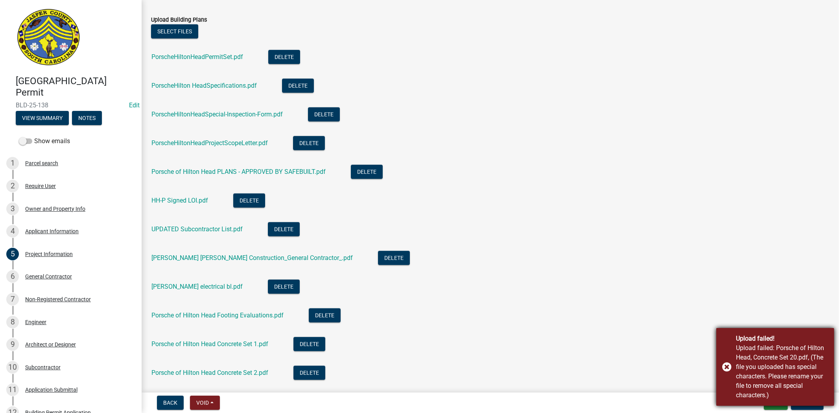
click at [725, 371] on div "Upload failed! Upload failed: Porsche of Hilton Head, Concrete Set 20.pdf, (The…" at bounding box center [776, 367] width 118 height 78
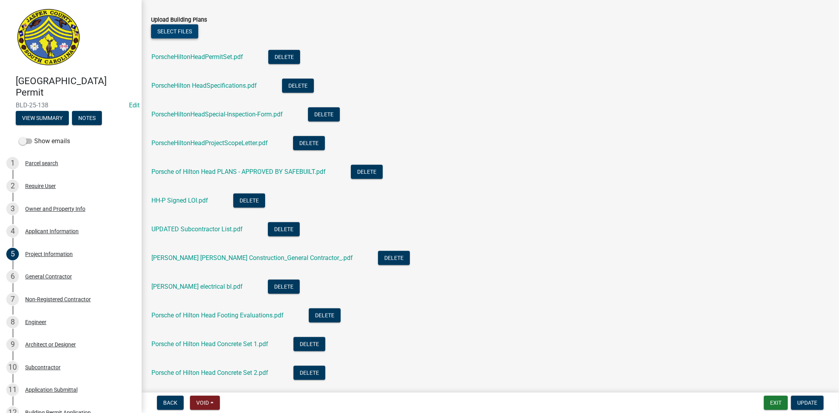
click at [185, 34] on button "Select files" at bounding box center [174, 31] width 47 height 14
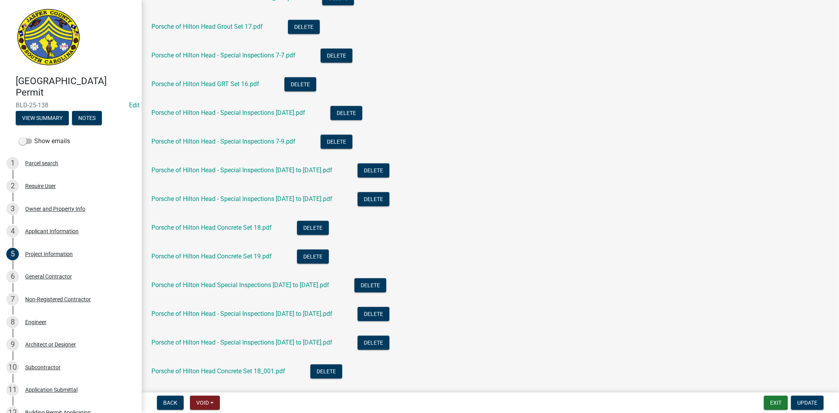
scroll to position [1938, 0]
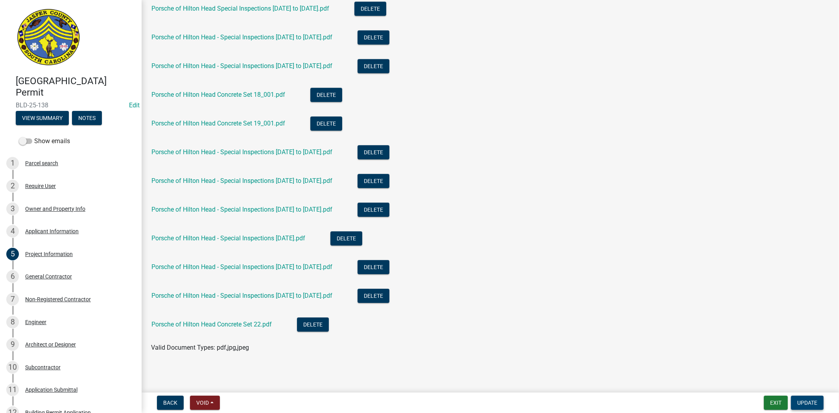
click at [812, 398] on button "Update" at bounding box center [807, 403] width 33 height 14
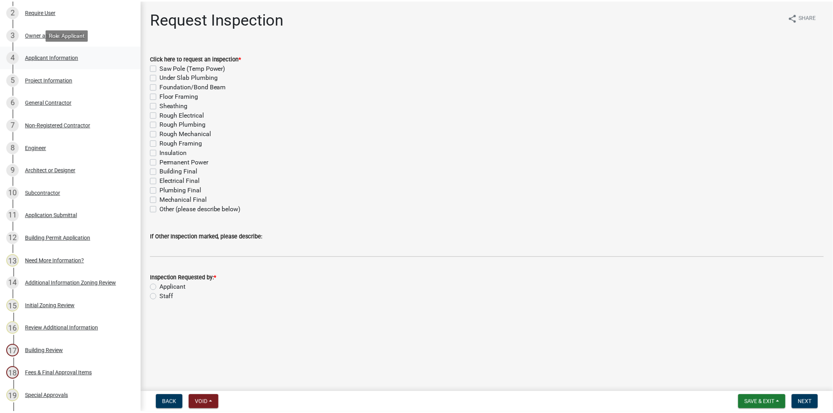
scroll to position [349, 0]
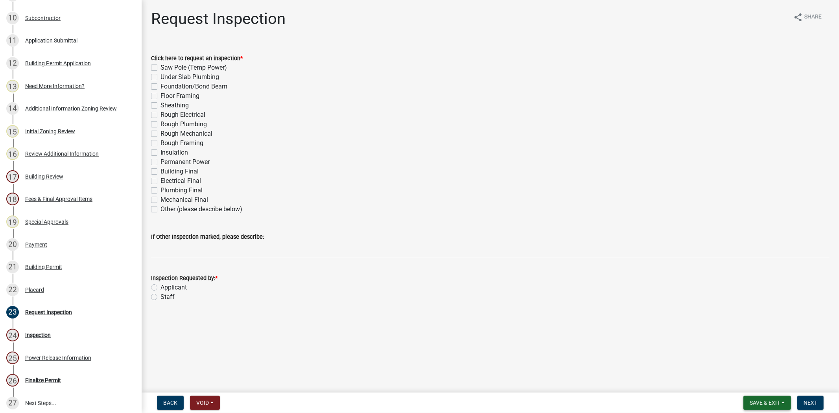
click at [758, 402] on span "Save & Exit" at bounding box center [765, 403] width 30 height 6
click at [749, 382] on button "Save & Exit" at bounding box center [759, 382] width 63 height 19
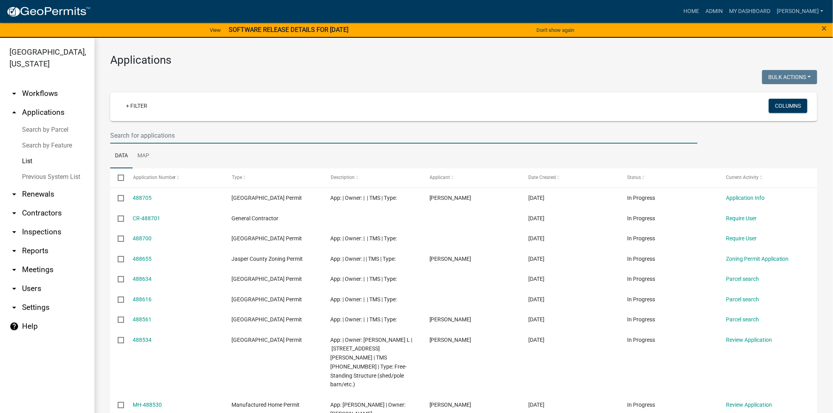
click at [383, 136] on input "text" at bounding box center [403, 136] width 587 height 16
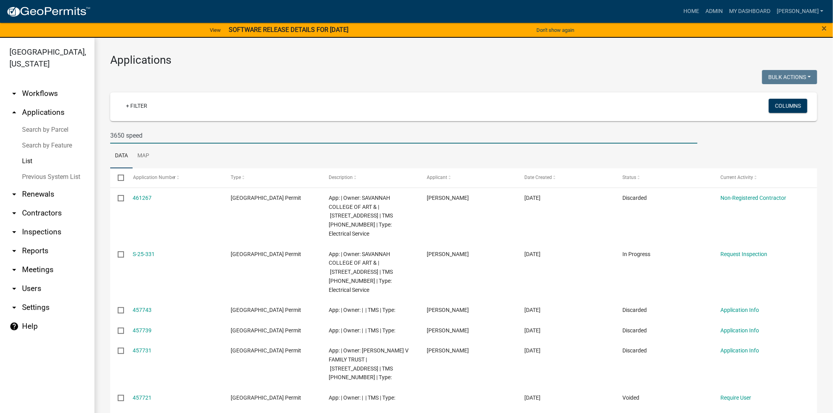
type input "3650 speed"
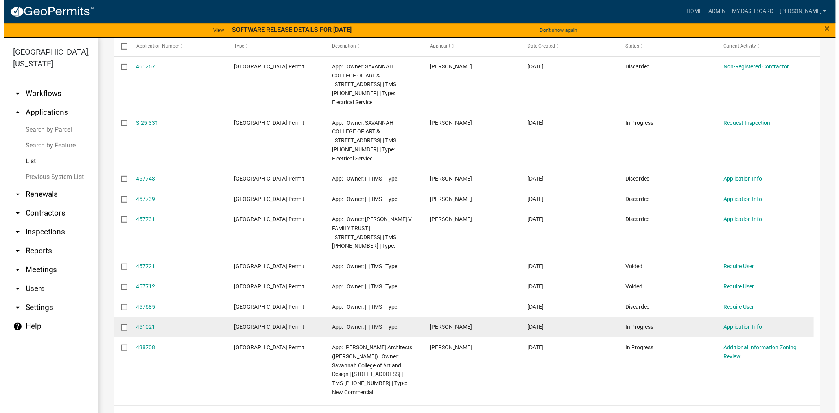
scroll to position [132, 0]
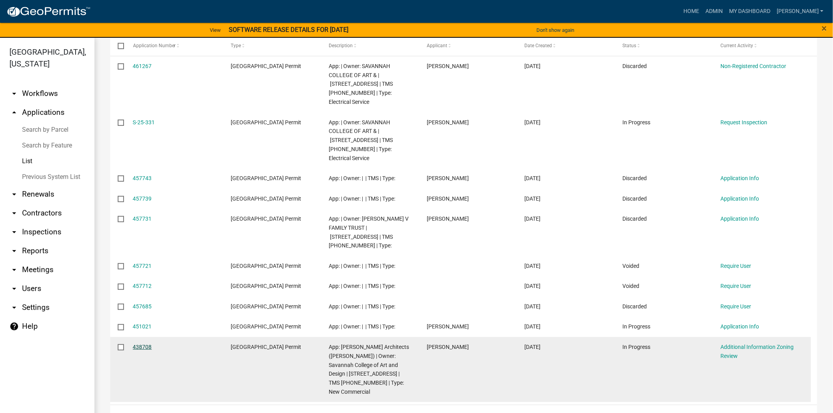
click at [144, 344] on link "438708" at bounding box center [142, 347] width 19 height 6
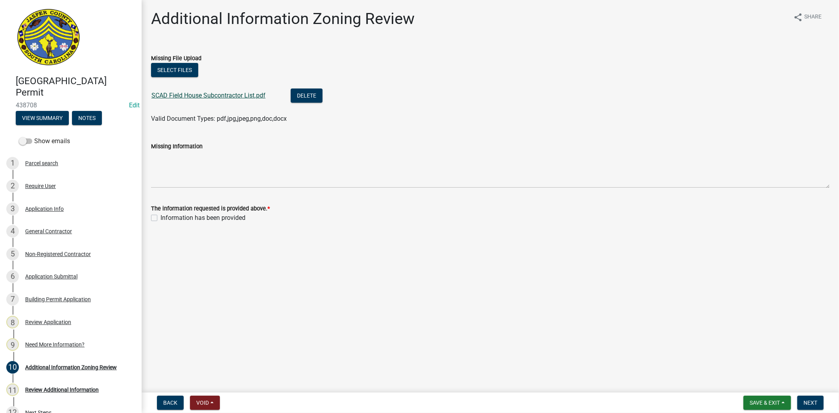
click at [203, 96] on link "SCAD Field House Subcontractor List.pdf" at bounding box center [209, 95] width 114 height 7
click at [69, 211] on div "3 Application Info" at bounding box center [67, 209] width 123 height 13
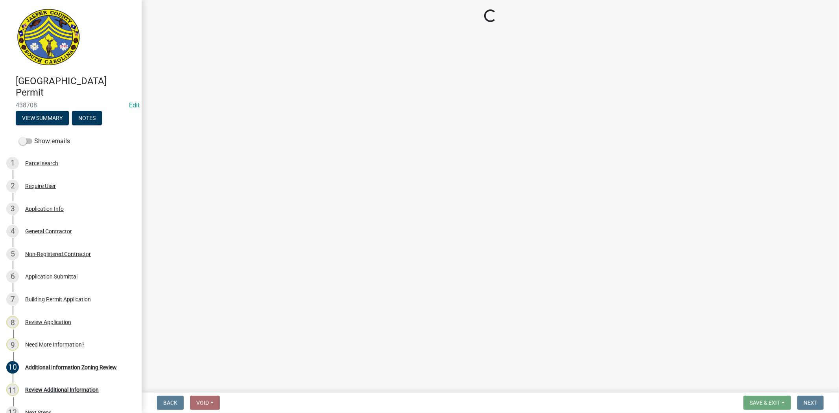
select select "d8ad81b1-fb71-4473-8687-b7f73eb7480a"
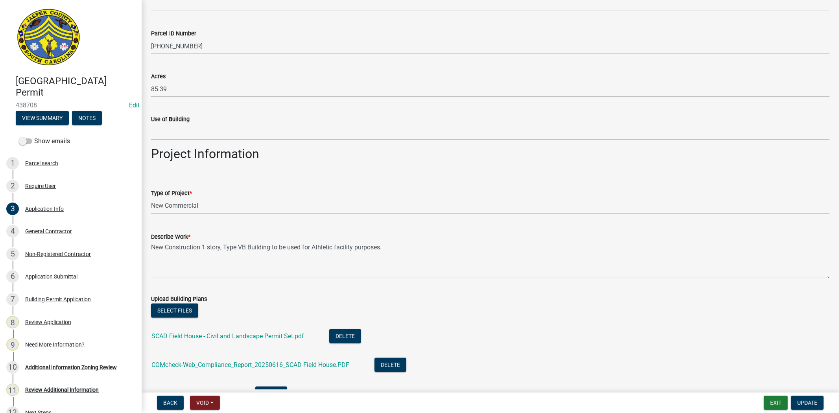
scroll to position [1224, 0]
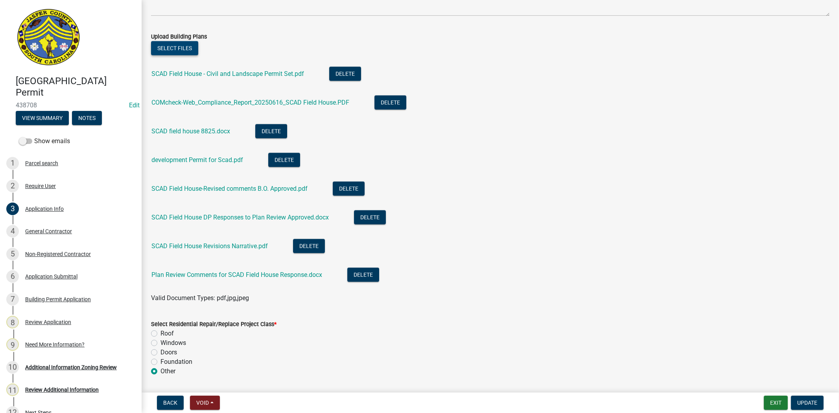
click at [171, 48] on button "Select files" at bounding box center [174, 48] width 47 height 14
click at [180, 48] on button "Select files" at bounding box center [174, 48] width 47 height 14
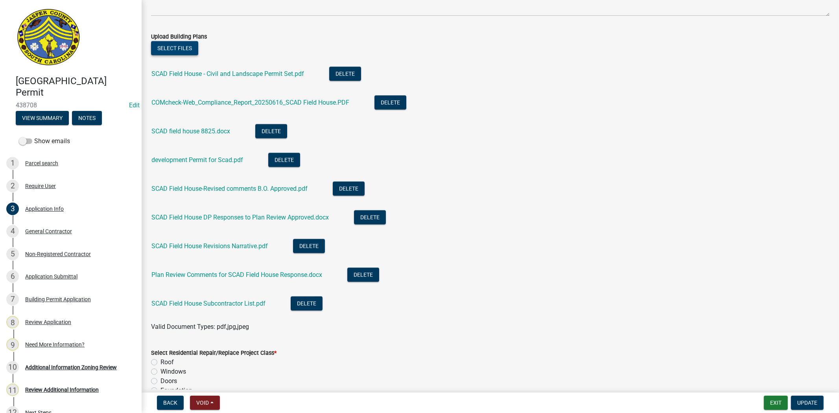
click at [175, 41] on button "Select files" at bounding box center [174, 48] width 47 height 14
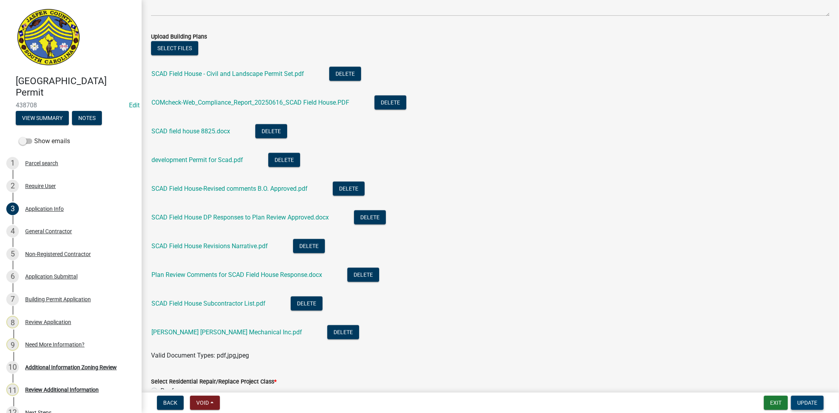
click at [807, 398] on button "Update" at bounding box center [807, 403] width 33 height 14
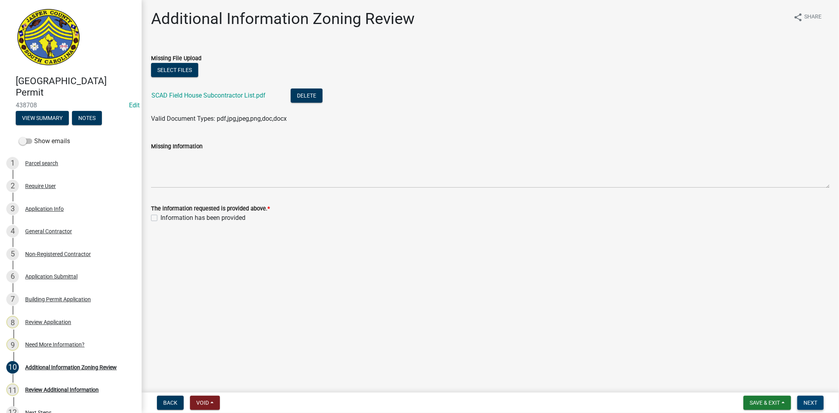
click at [813, 400] on span "Next" at bounding box center [811, 403] width 14 height 6
click at [161, 218] on label "Information has been provided" at bounding box center [203, 217] width 85 height 9
click at [161, 218] on input "Information has been provided" at bounding box center [163, 215] width 5 height 5
checkbox input "true"
click at [808, 401] on span "Next" at bounding box center [811, 403] width 14 height 6
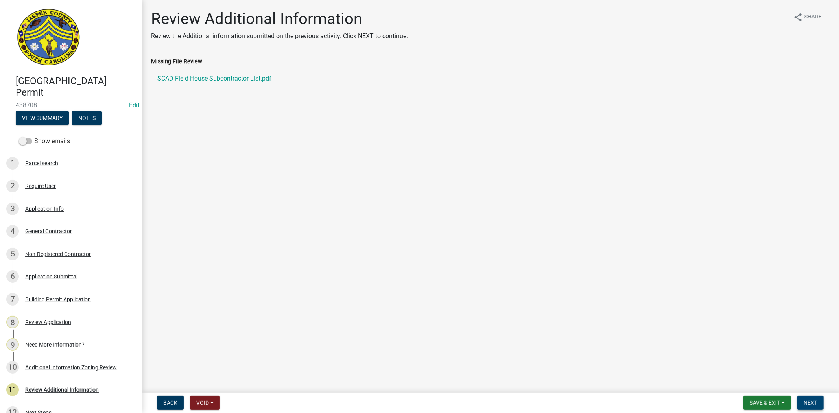
click at [813, 403] on span "Next" at bounding box center [811, 403] width 14 height 6
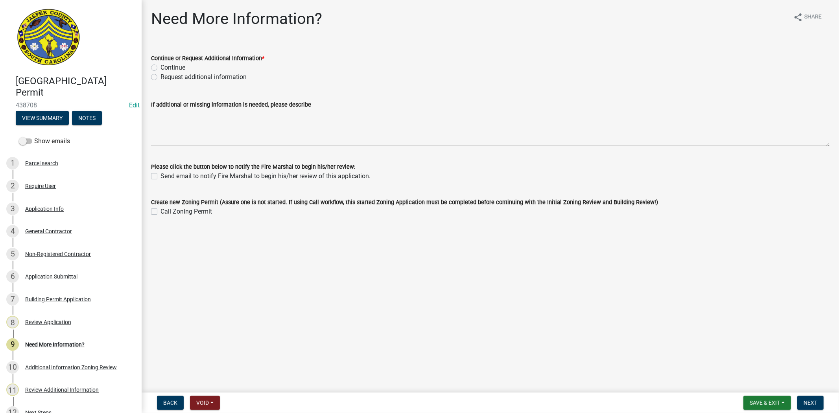
click at [161, 66] on label "Continue" at bounding box center [173, 67] width 25 height 9
click at [161, 66] on input "Continue" at bounding box center [163, 65] width 5 height 5
radio input "true"
click at [809, 401] on span "Next" at bounding box center [811, 403] width 14 height 6
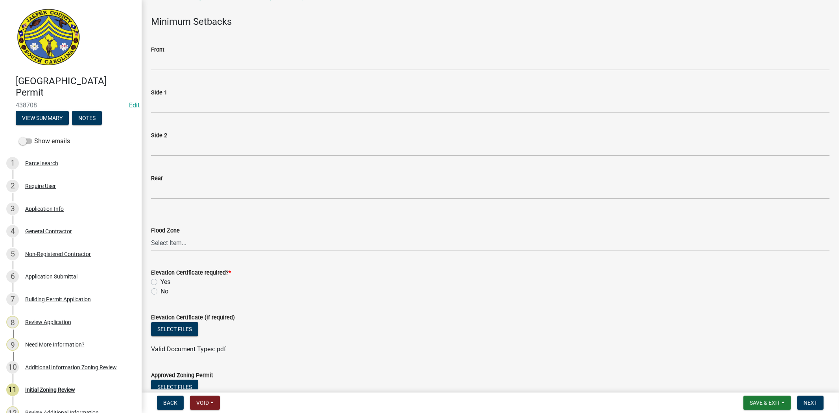
scroll to position [349, 0]
click at [183, 246] on select "Select Item... A AE X Shaded X N/A" at bounding box center [490, 243] width 679 height 16
click at [151, 235] on select "Select Item... A AE X Shaded X N/A" at bounding box center [490, 243] width 679 height 16
select select "61611ad6-14f2-499c-805c-58607f11e2fc"
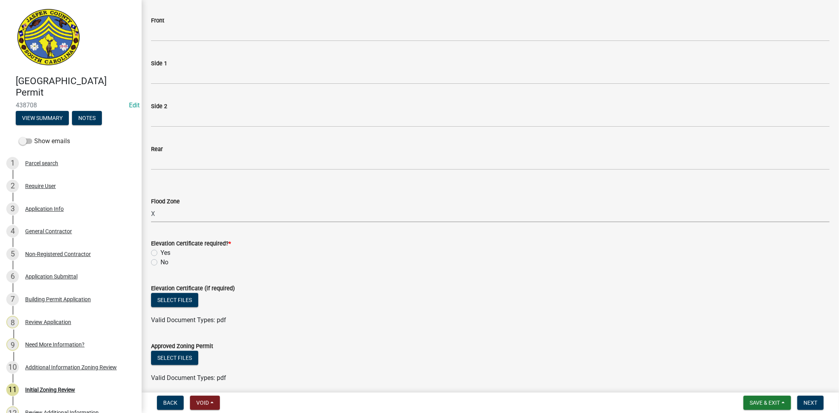
scroll to position [394, 0]
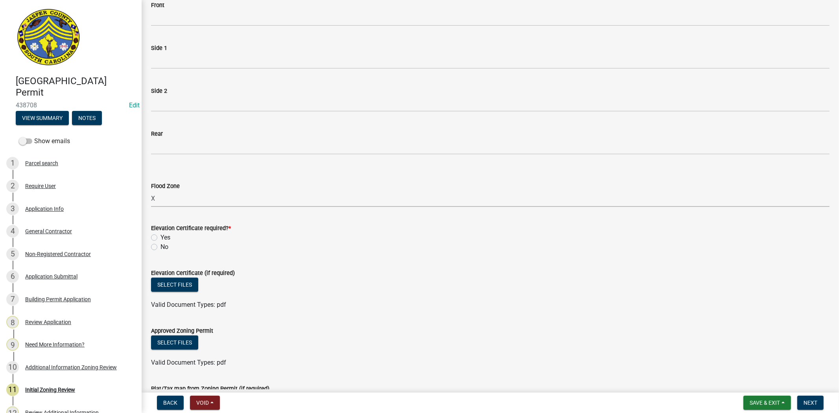
click at [161, 246] on label "No" at bounding box center [165, 246] width 8 height 9
click at [161, 246] on input "No" at bounding box center [163, 244] width 5 height 5
radio input "true"
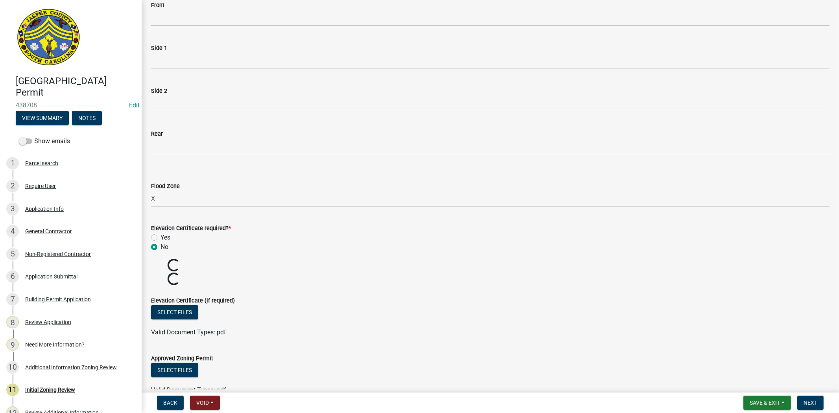
scroll to position [568, 0]
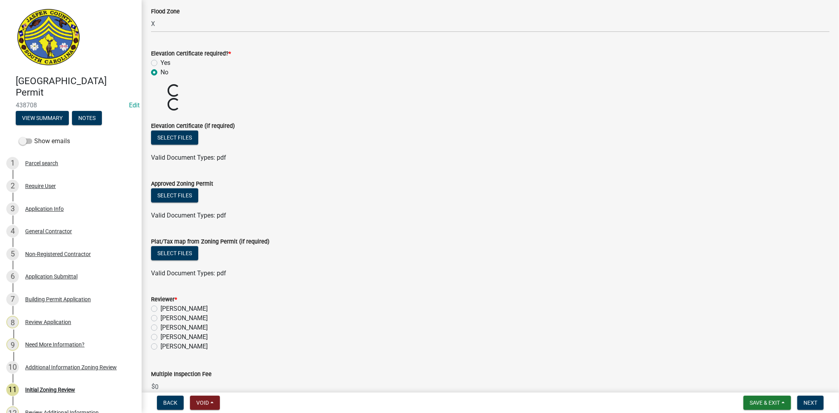
click at [161, 307] on label "[PERSON_NAME]" at bounding box center [184, 308] width 47 height 9
click at [161, 307] on input "[PERSON_NAME]" at bounding box center [163, 306] width 5 height 5
radio input "true"
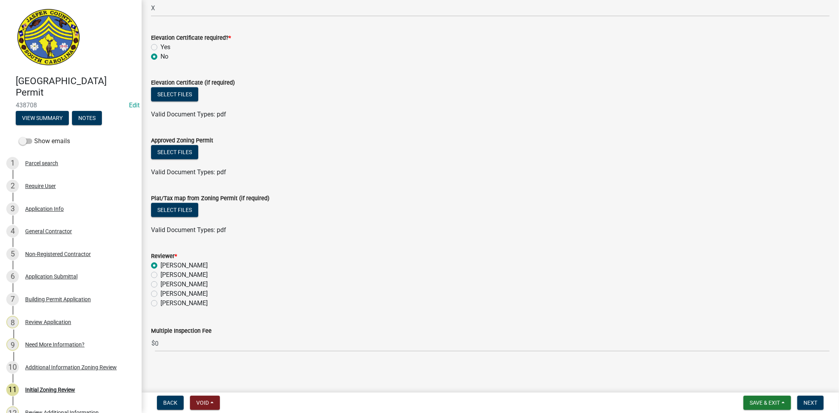
scroll to position [584, 0]
click at [811, 403] on span "Next" at bounding box center [811, 403] width 14 height 6
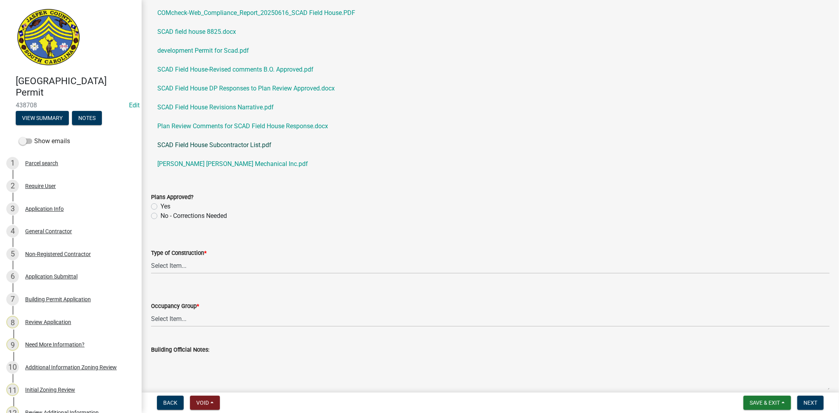
scroll to position [87, 0]
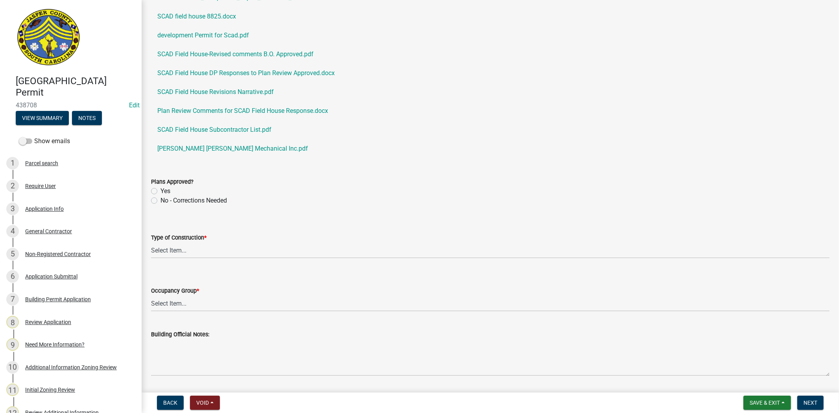
drag, startPoint x: 155, startPoint y: 190, endPoint x: 174, endPoint y: 187, distance: 18.7
click at [161, 190] on label "Yes" at bounding box center [166, 191] width 10 height 9
click at [161, 190] on input "Yes" at bounding box center [163, 189] width 5 height 5
radio input "true"
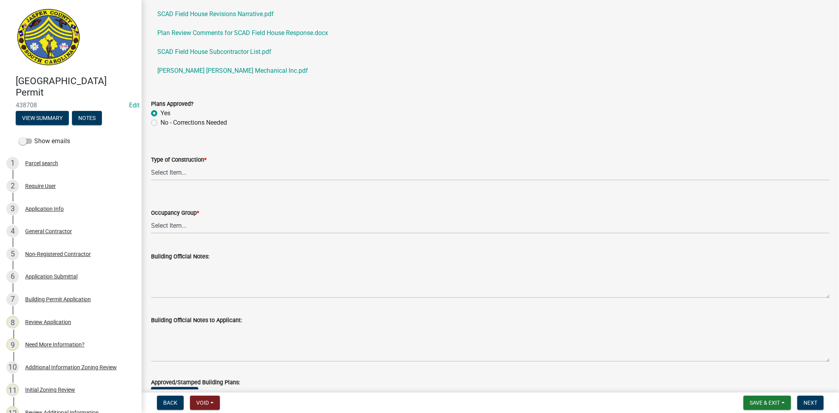
scroll to position [175, 0]
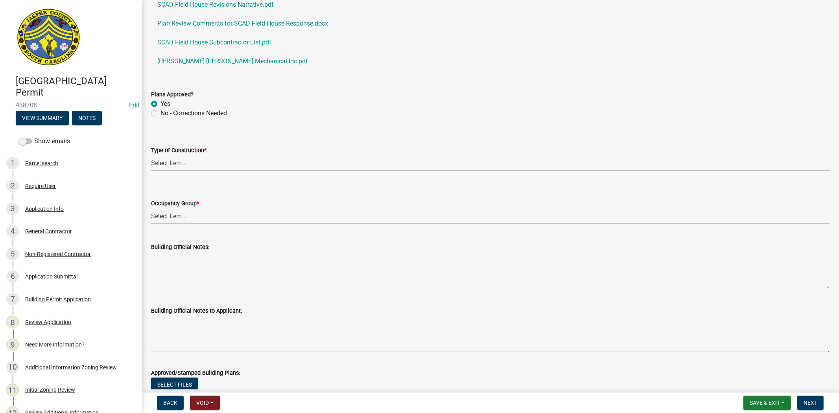
click at [163, 164] on select "Select Item... IA IB IIA IIB IIIA IIIB IV VA VB" at bounding box center [490, 163] width 679 height 16
click at [151, 155] on select "Select Item... IA IB IIA IIB IIIA IIIB IV VA VB" at bounding box center [490, 163] width 679 height 16
select select "2e5bb4f5-c596-4232-bf85-86d2ad061b29"
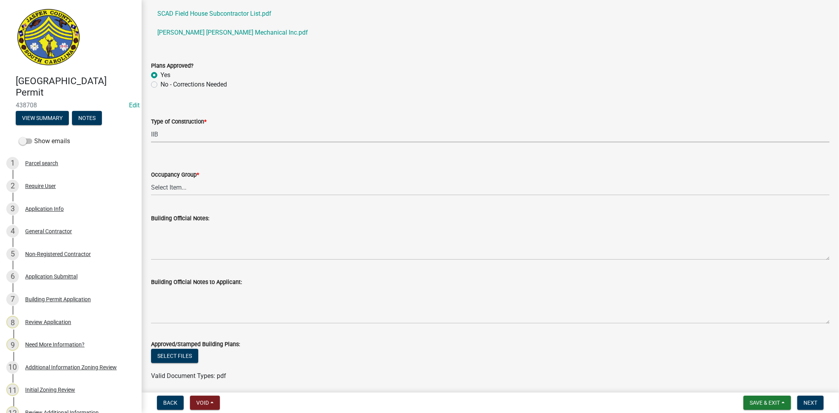
scroll to position [218, 0]
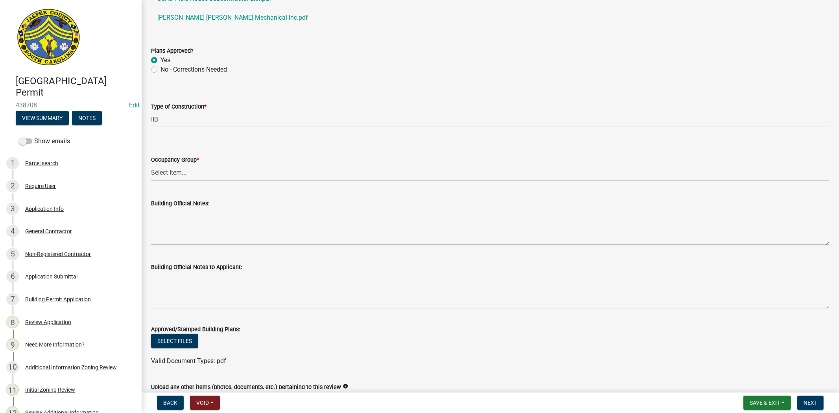
click at [172, 176] on select "Select Item... A-1 A-2 A-3 A-4 B E F-1 F-2 H-1 H-2 H-3 H-4 H-5 I-1 I-2 I-3 I-4 …" at bounding box center [490, 172] width 679 height 16
click at [151, 164] on select "Select Item... A-1 A-2 A-3 A-4 B E F-1 F-2 H-1 H-2 H-3 H-4 H-5 I-1 I-2 I-3 I-4 …" at bounding box center [490, 172] width 679 height 16
select select "1e23e885-da3a-4e57-b519-7eb192902e85"
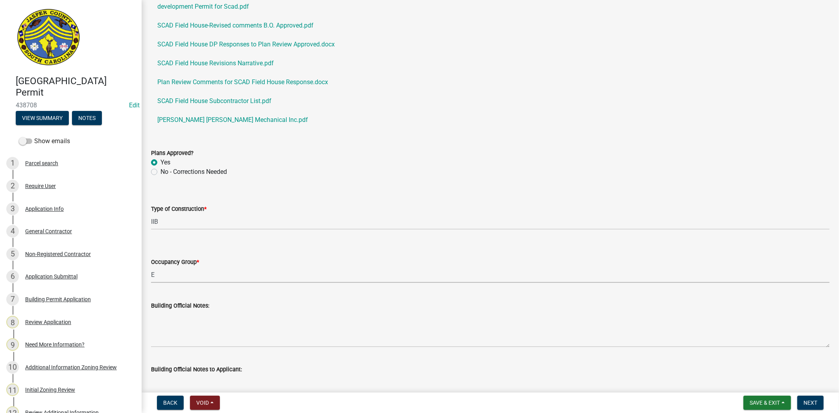
scroll to position [0, 0]
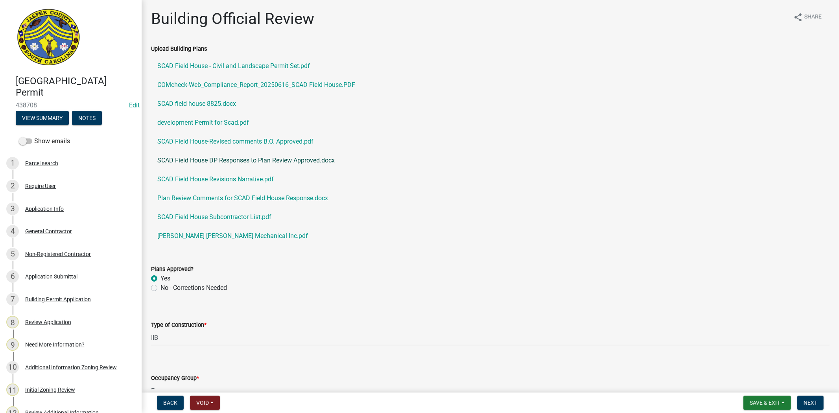
click at [239, 165] on link "SCAD Field House DP Responses to Plan Review Approved.docx" at bounding box center [490, 160] width 679 height 19
click at [194, 107] on link "SCAD field house 8825.docx" at bounding box center [490, 103] width 679 height 19
click at [46, 211] on div "Application Info" at bounding box center [44, 209] width 39 height 6
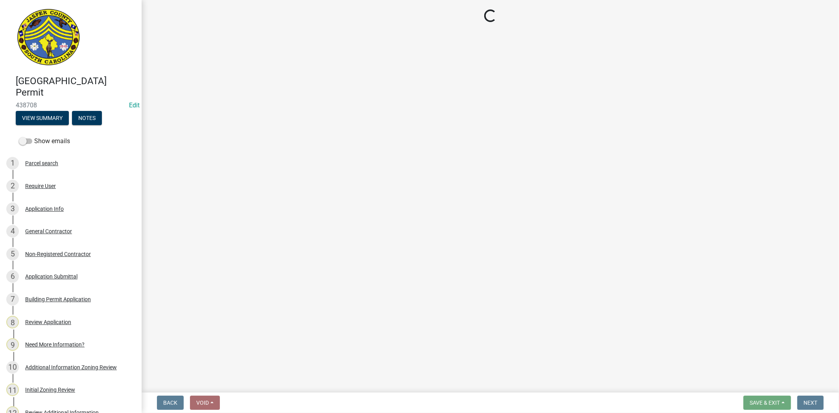
select select "d8ad81b1-fb71-4473-8687-b7f73eb7480a"
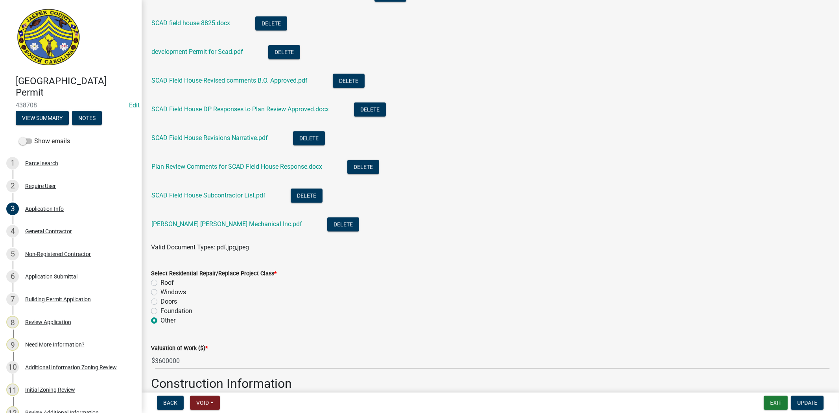
scroll to position [1312, 0]
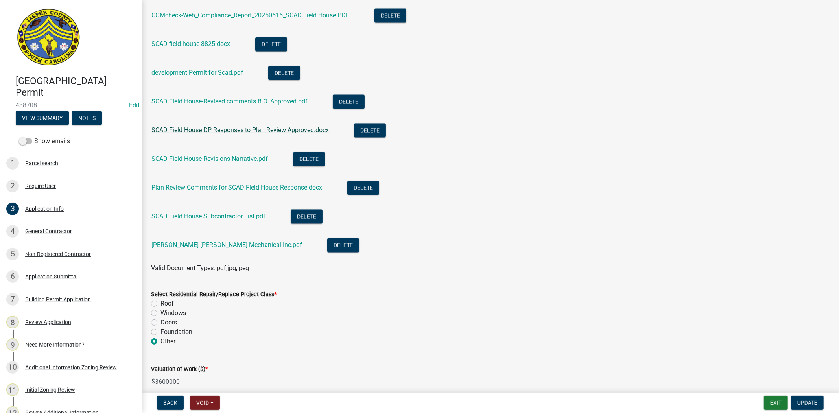
click at [190, 131] on link "SCAD Field House DP Responses to Plan Review Approved.docx" at bounding box center [240, 129] width 177 height 7
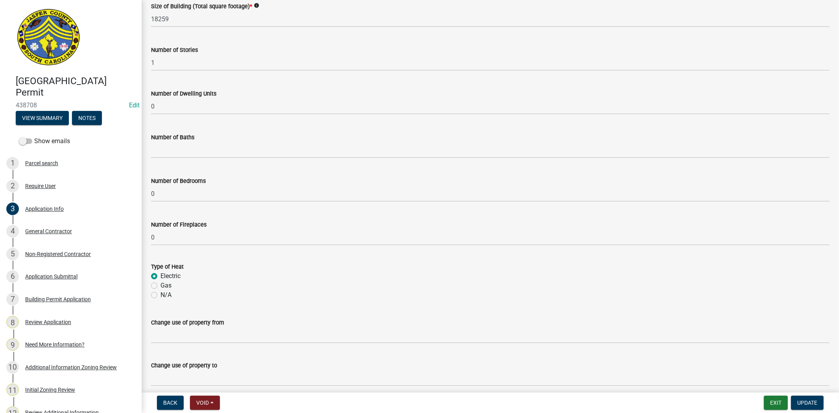
scroll to position [1772, 0]
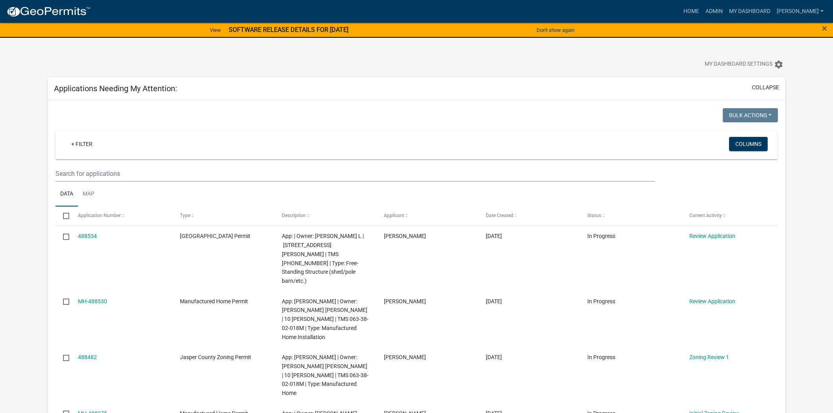
select select "2: 50"
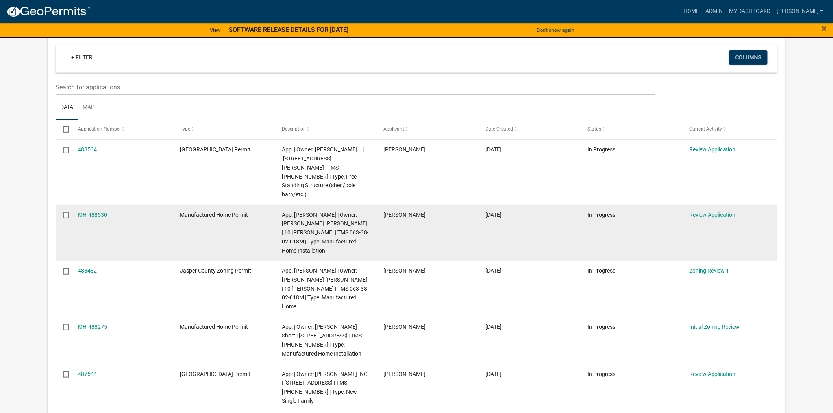
scroll to position [87, 0]
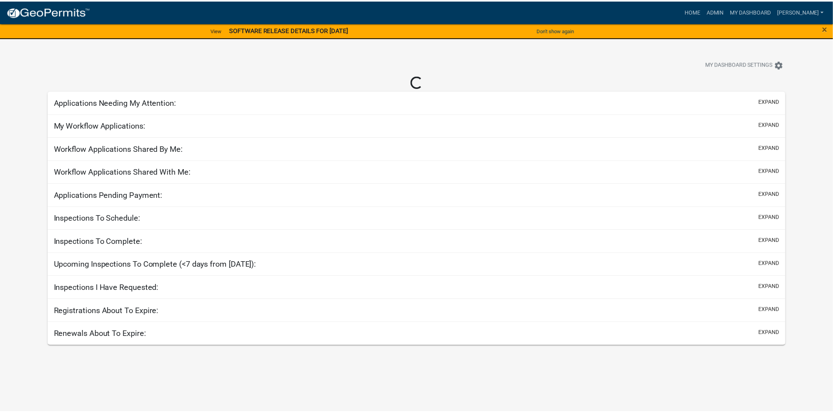
select select "2: 50"
